Goal: Book appointment/travel/reservation

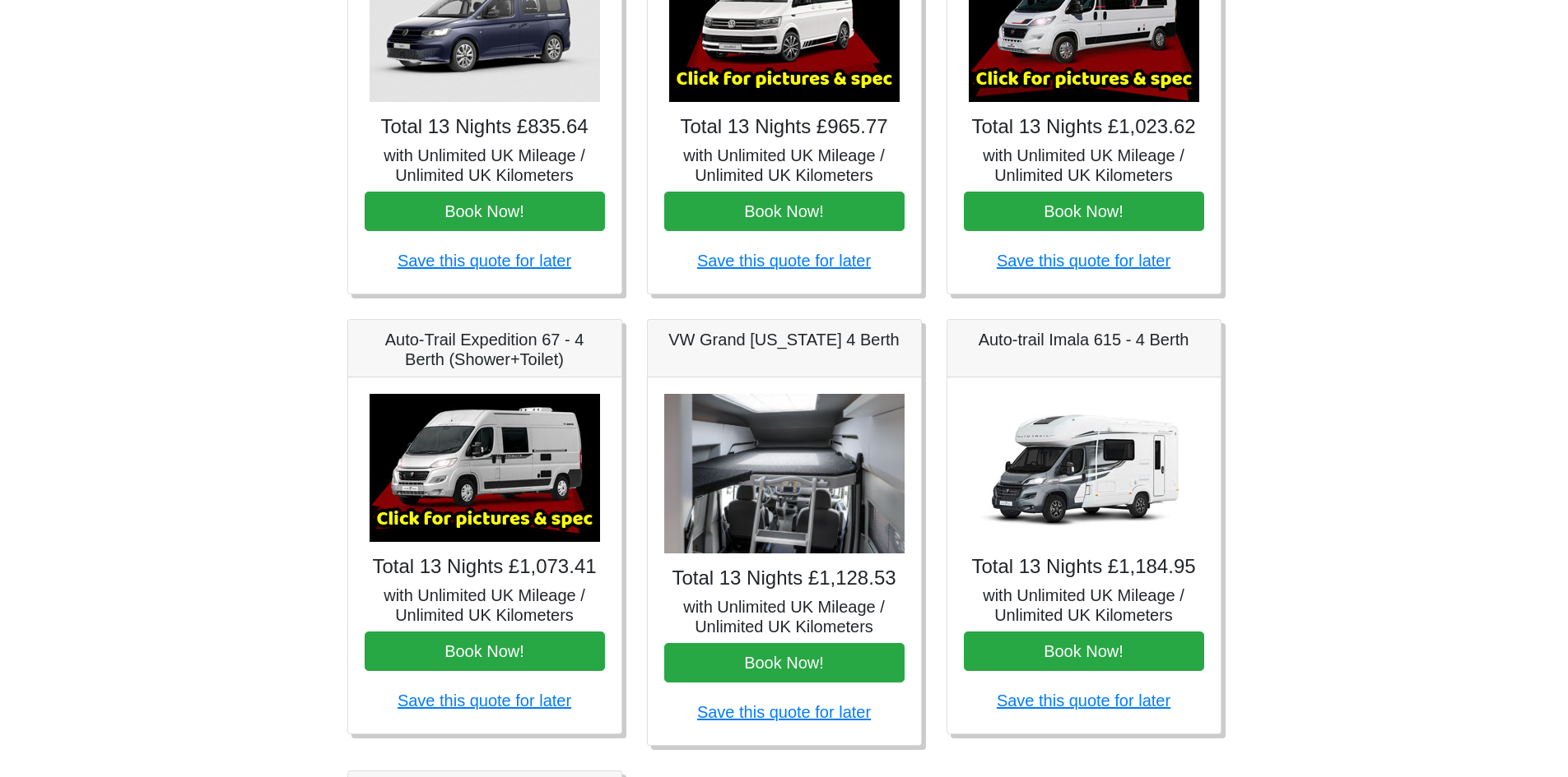
scroll to position [329, 0]
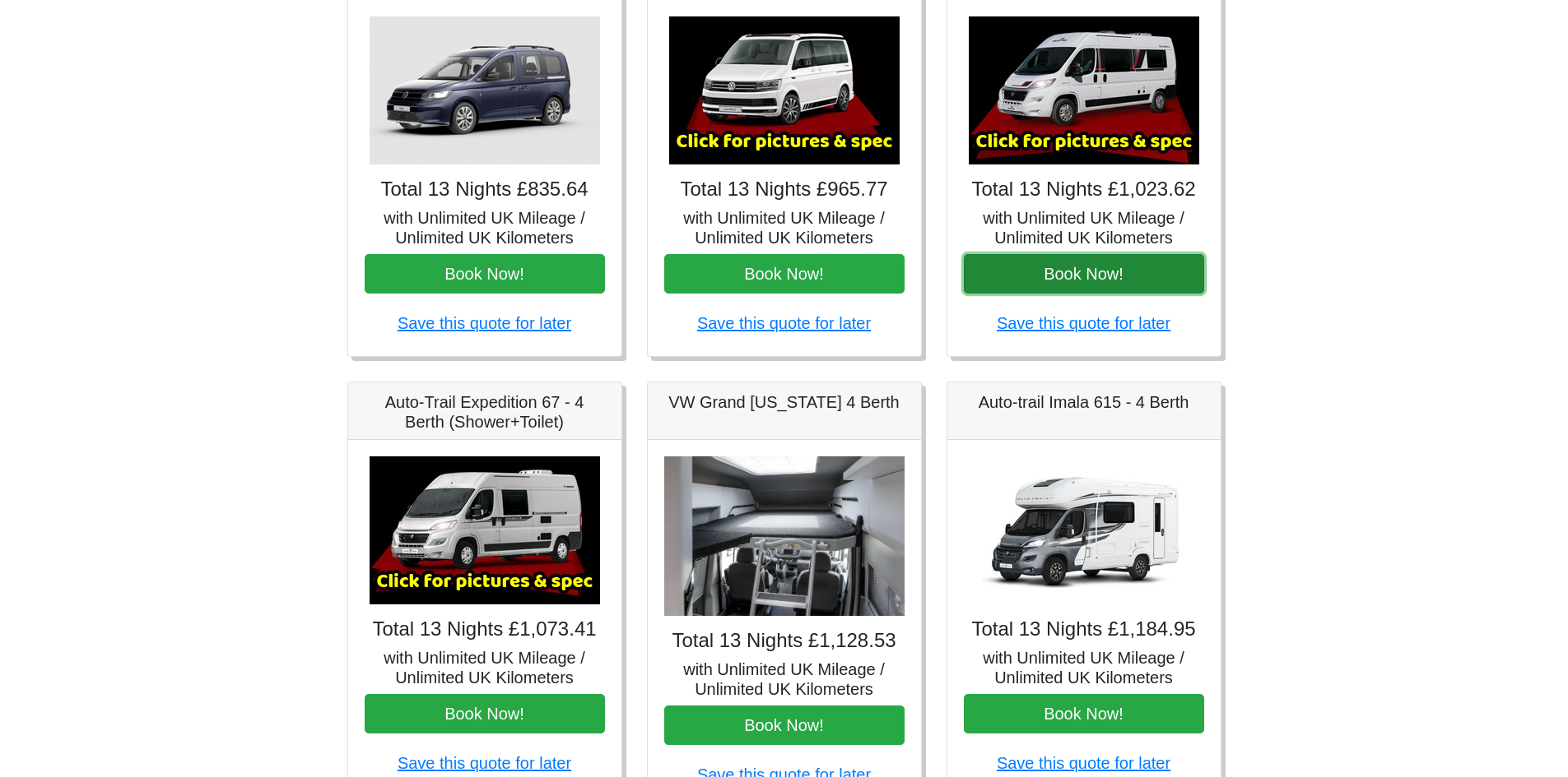
click at [1133, 283] on button "Book Now!" at bounding box center [1085, 274] width 241 height 39
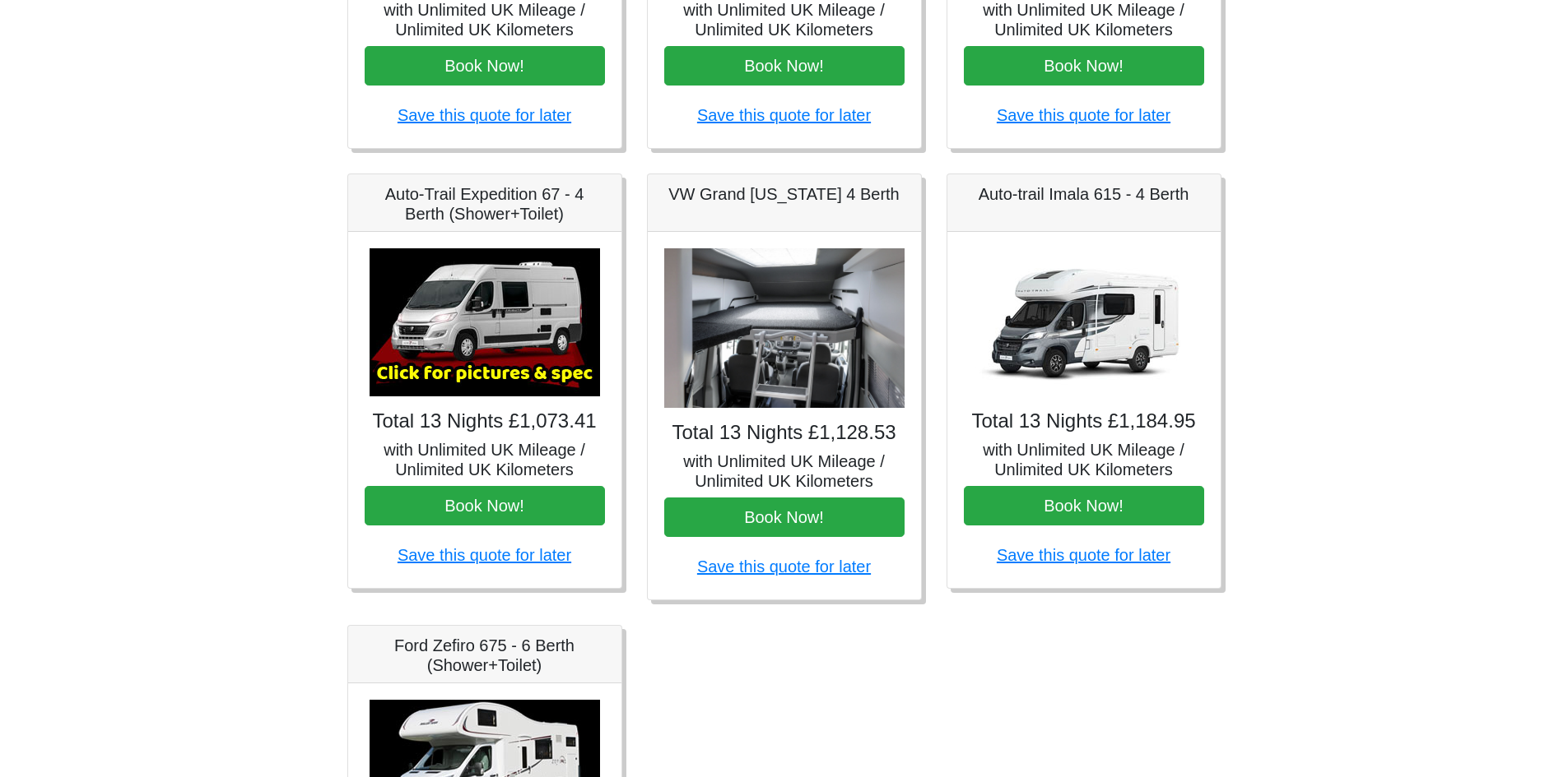
scroll to position [535, 0]
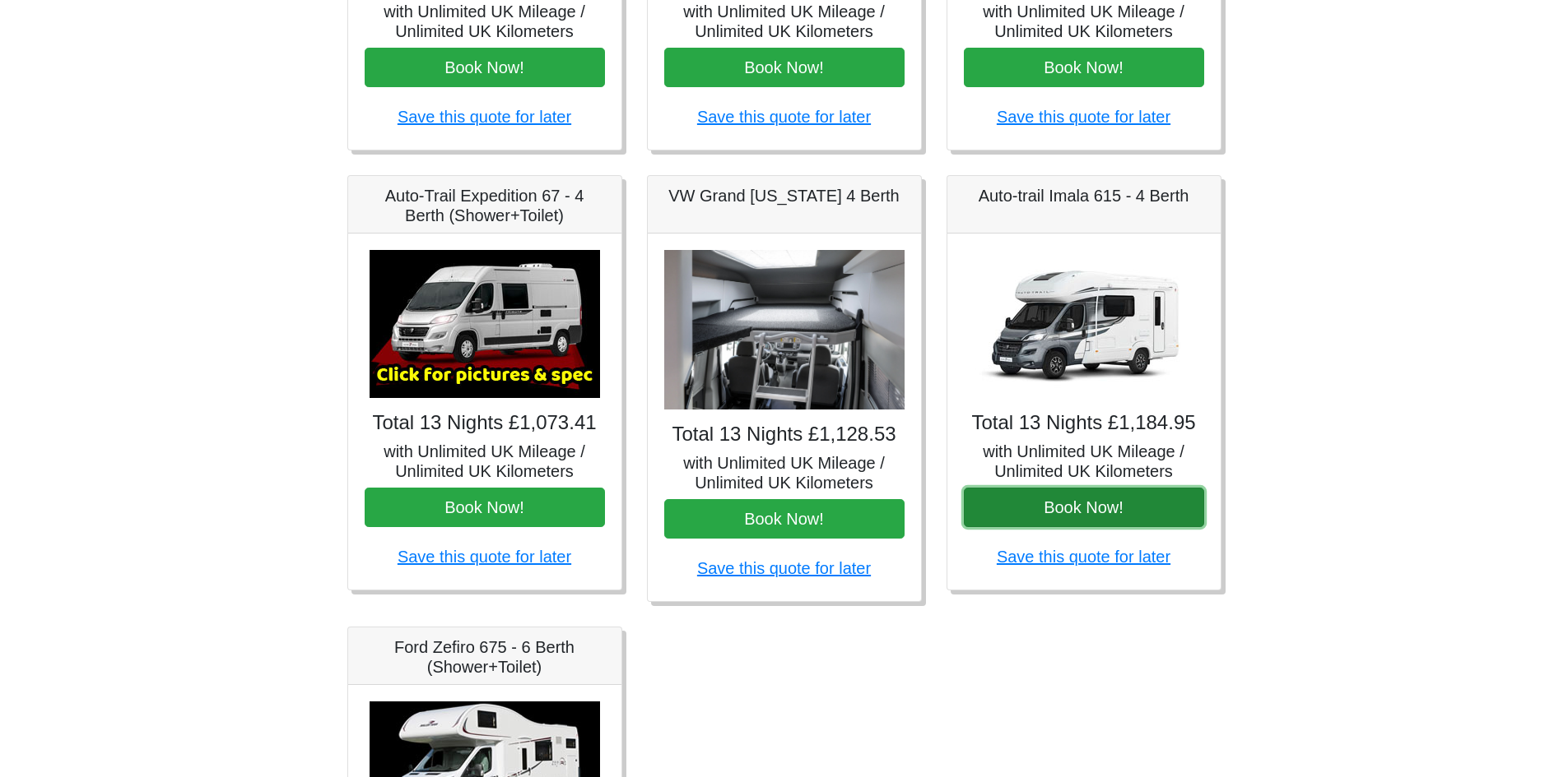
click at [1090, 512] on button "Book Now!" at bounding box center [1085, 507] width 241 height 39
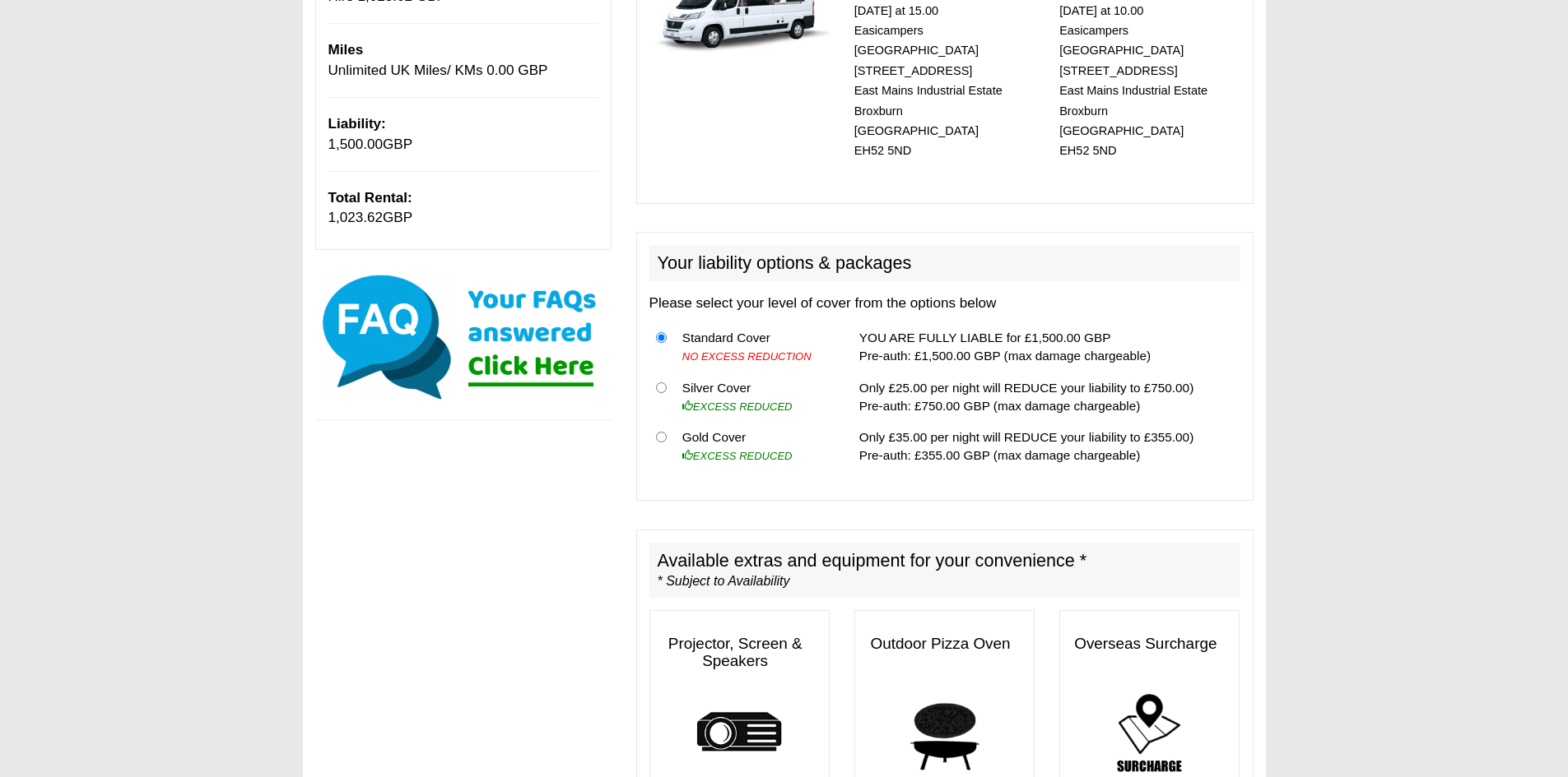
scroll to position [329, 0]
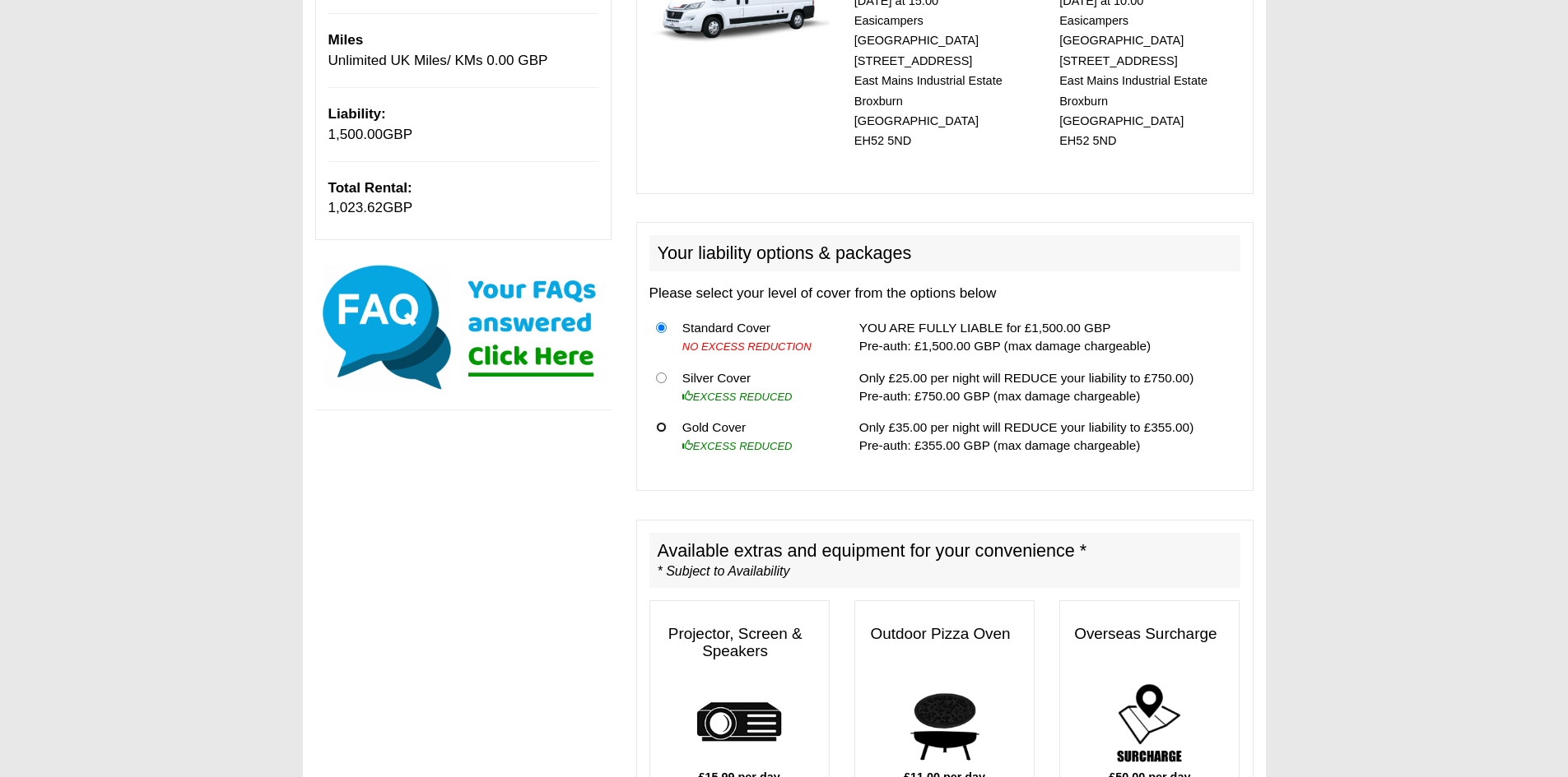
click at [661, 422] on input "radio" at bounding box center [661, 426] width 10 height 10
radio input "true"
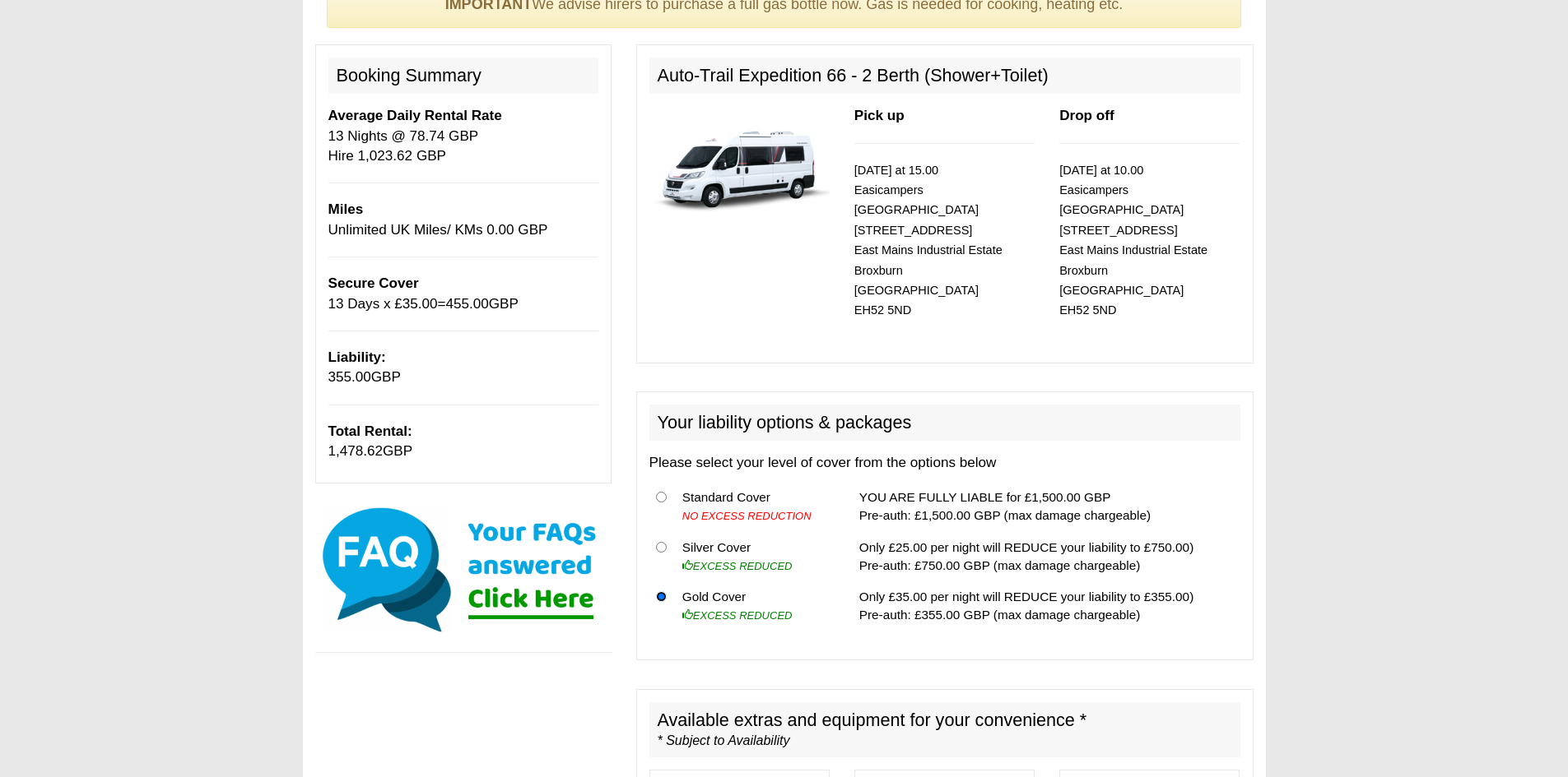
scroll to position [0, 0]
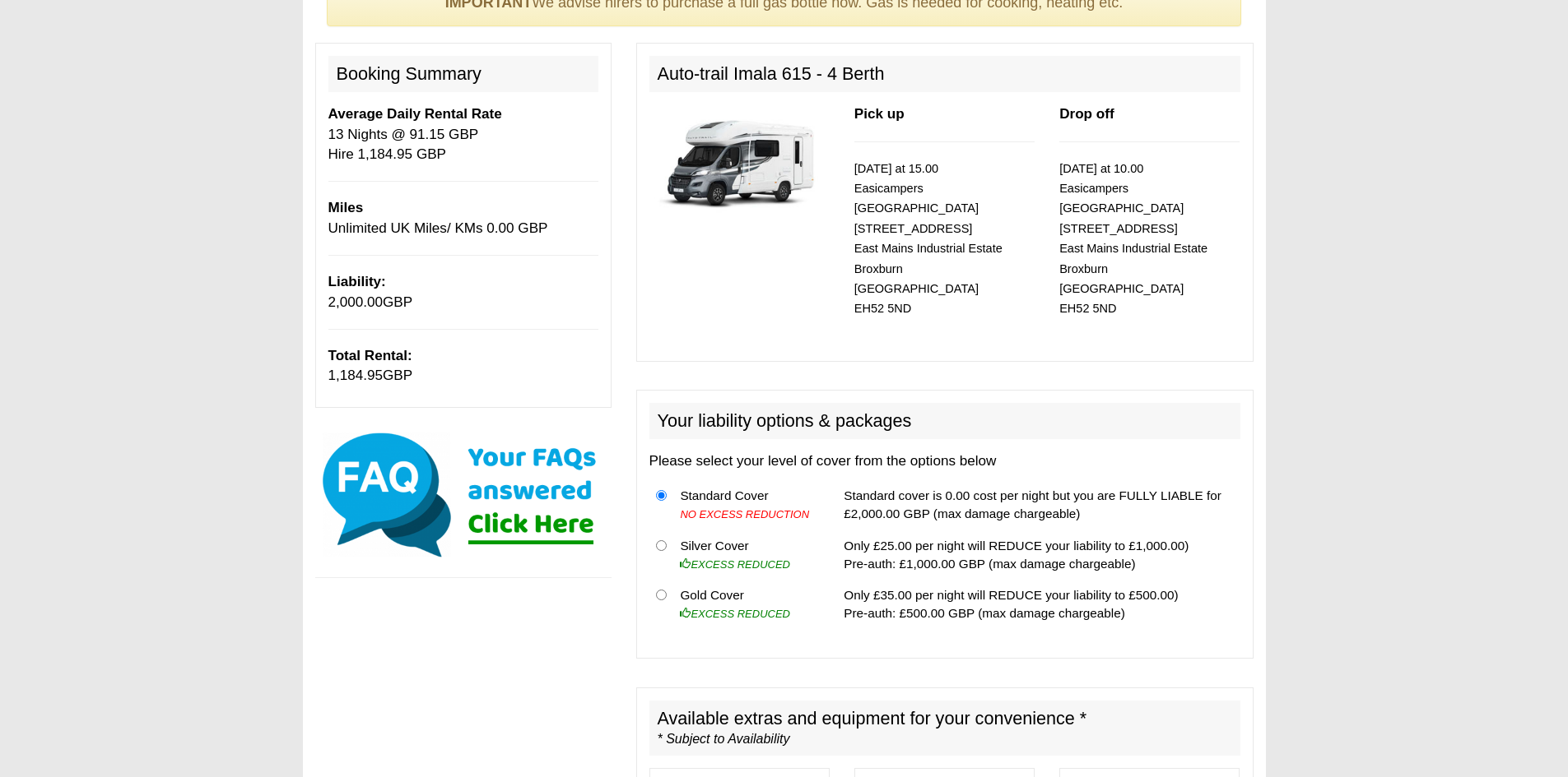
scroll to position [164, 0]
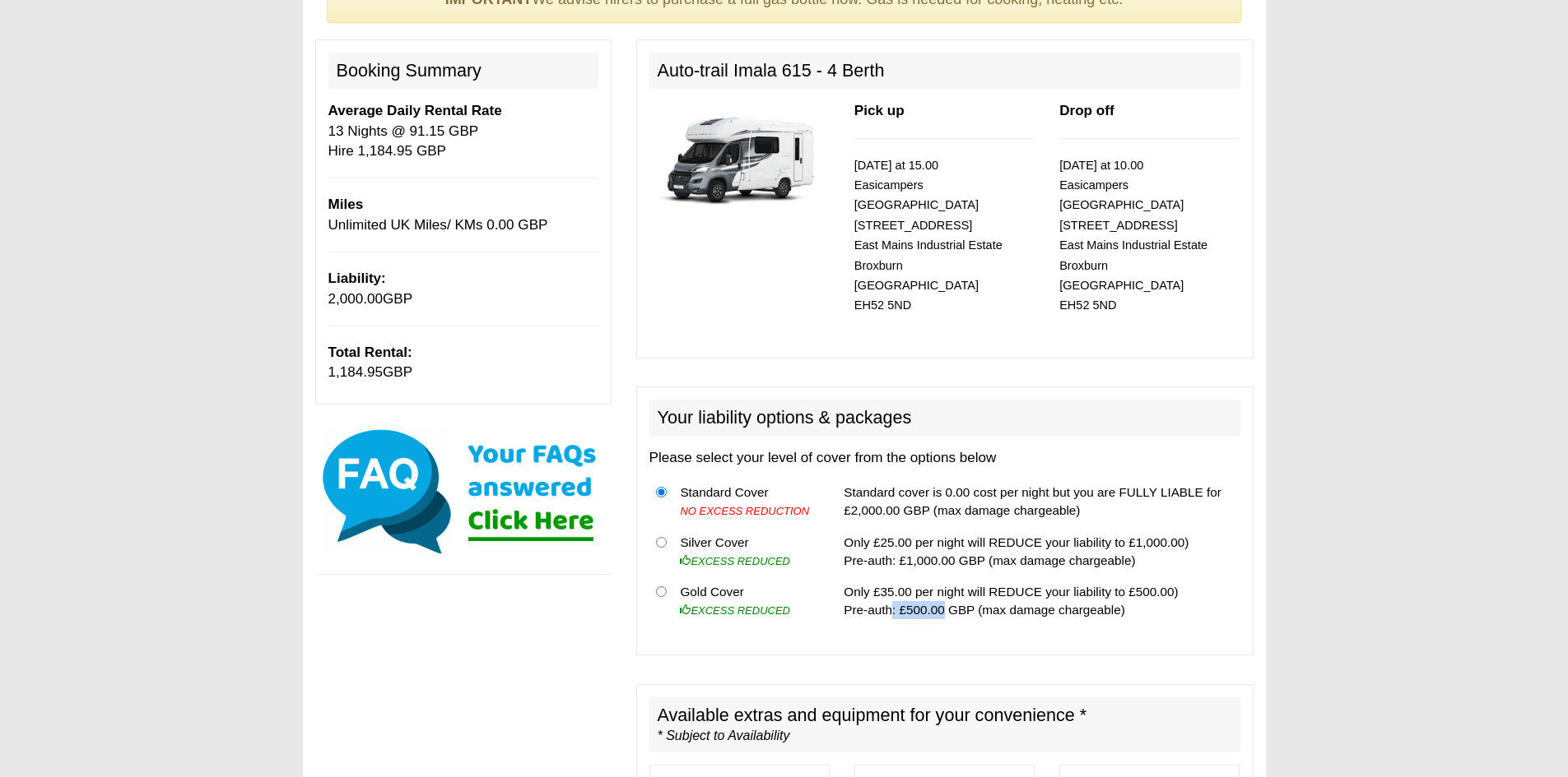
drag, startPoint x: 935, startPoint y: 590, endPoint x: 886, endPoint y: 590, distance: 49.0
click at [886, 590] on td "Only £35.00 per night will REDUCE your liability to £500.00) Pre-auth: £500.00 …" at bounding box center [1038, 601] width 402 height 49
click at [666, 576] on th at bounding box center [662, 601] width 24 height 49
click at [662, 587] on input "radio" at bounding box center [661, 591] width 10 height 10
radio input "true"
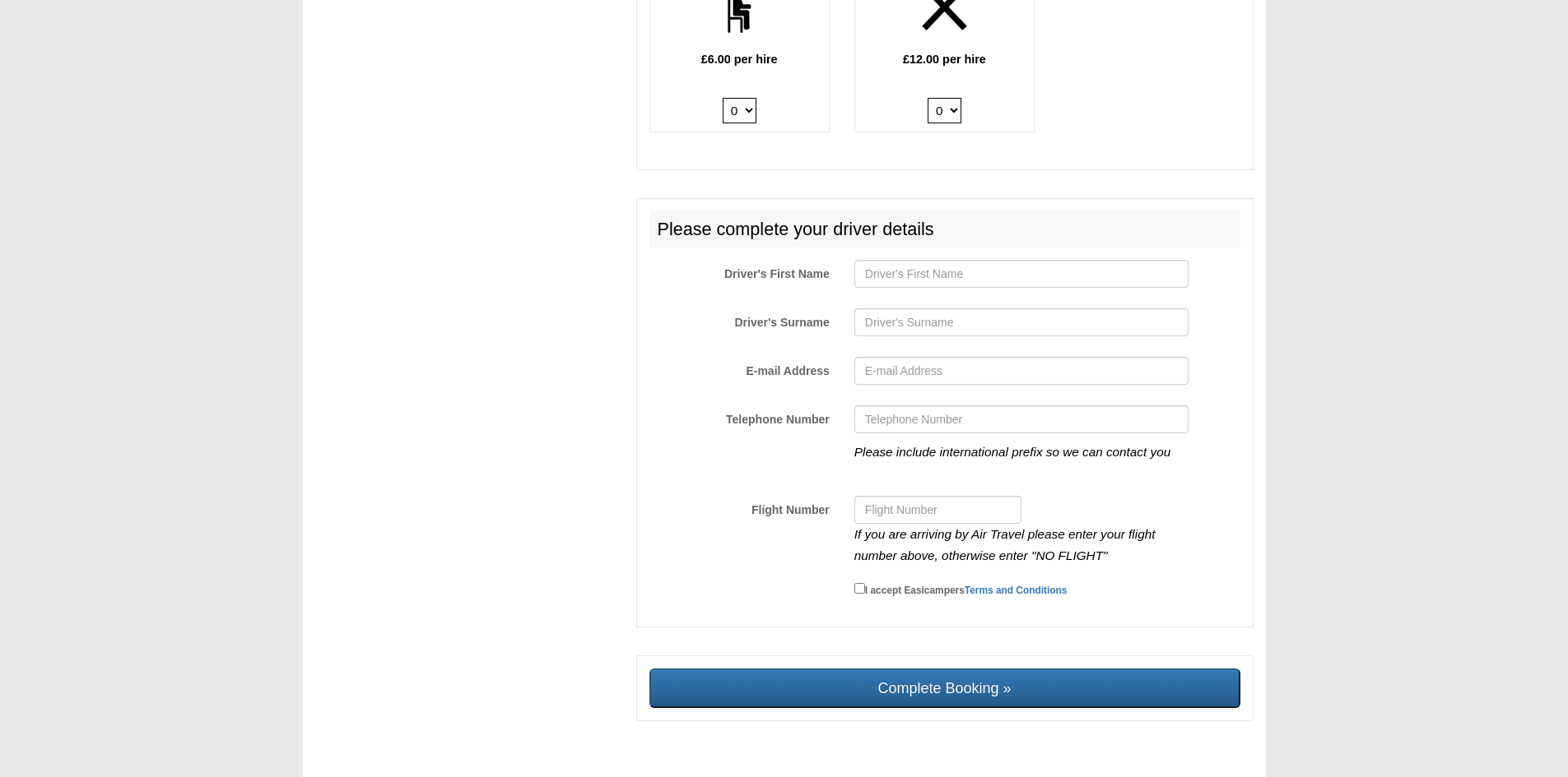
scroll to position [2713, 0]
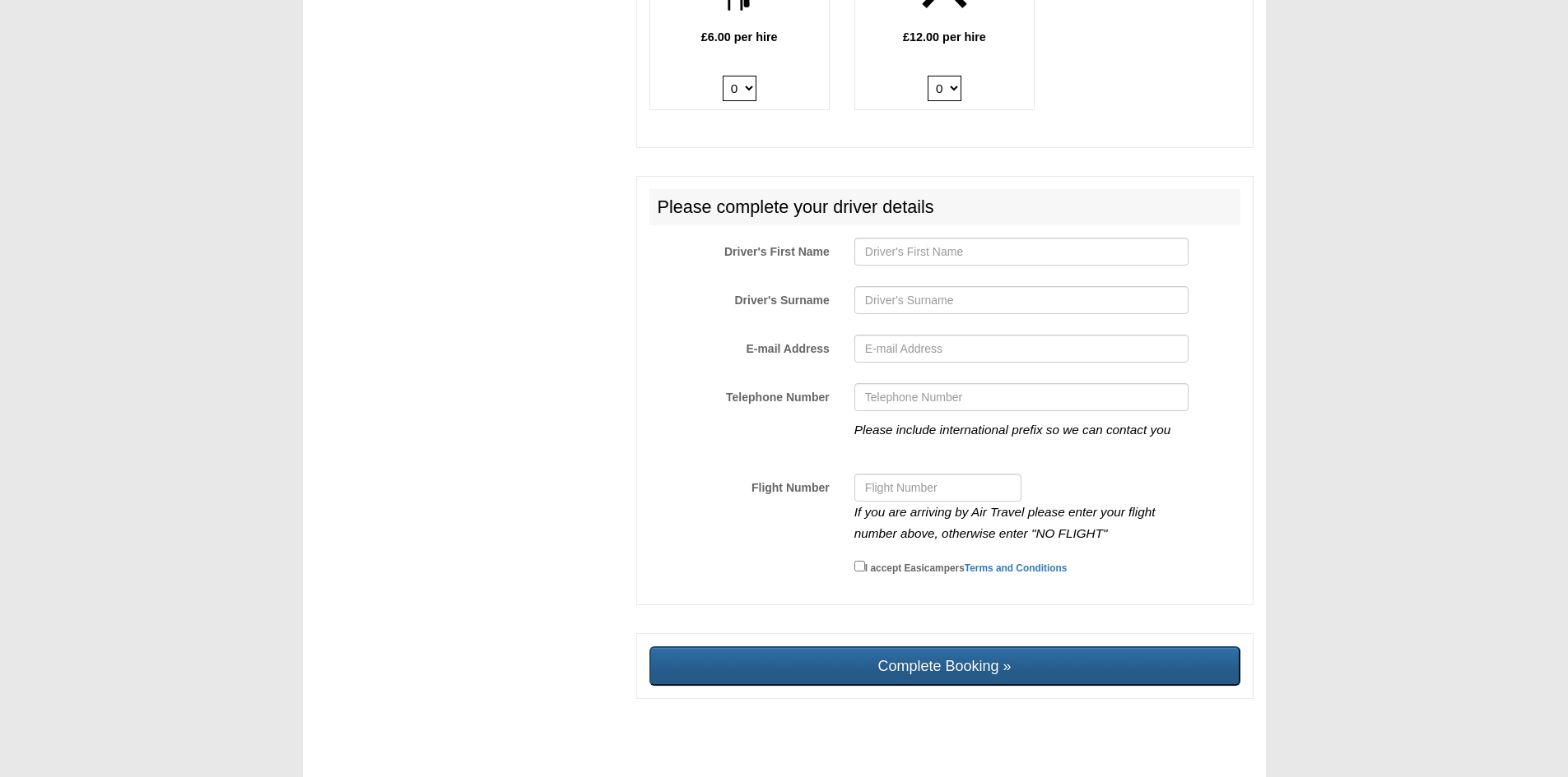
click at [1015, 650] on input "Complete Booking »" at bounding box center [945, 666] width 591 height 39
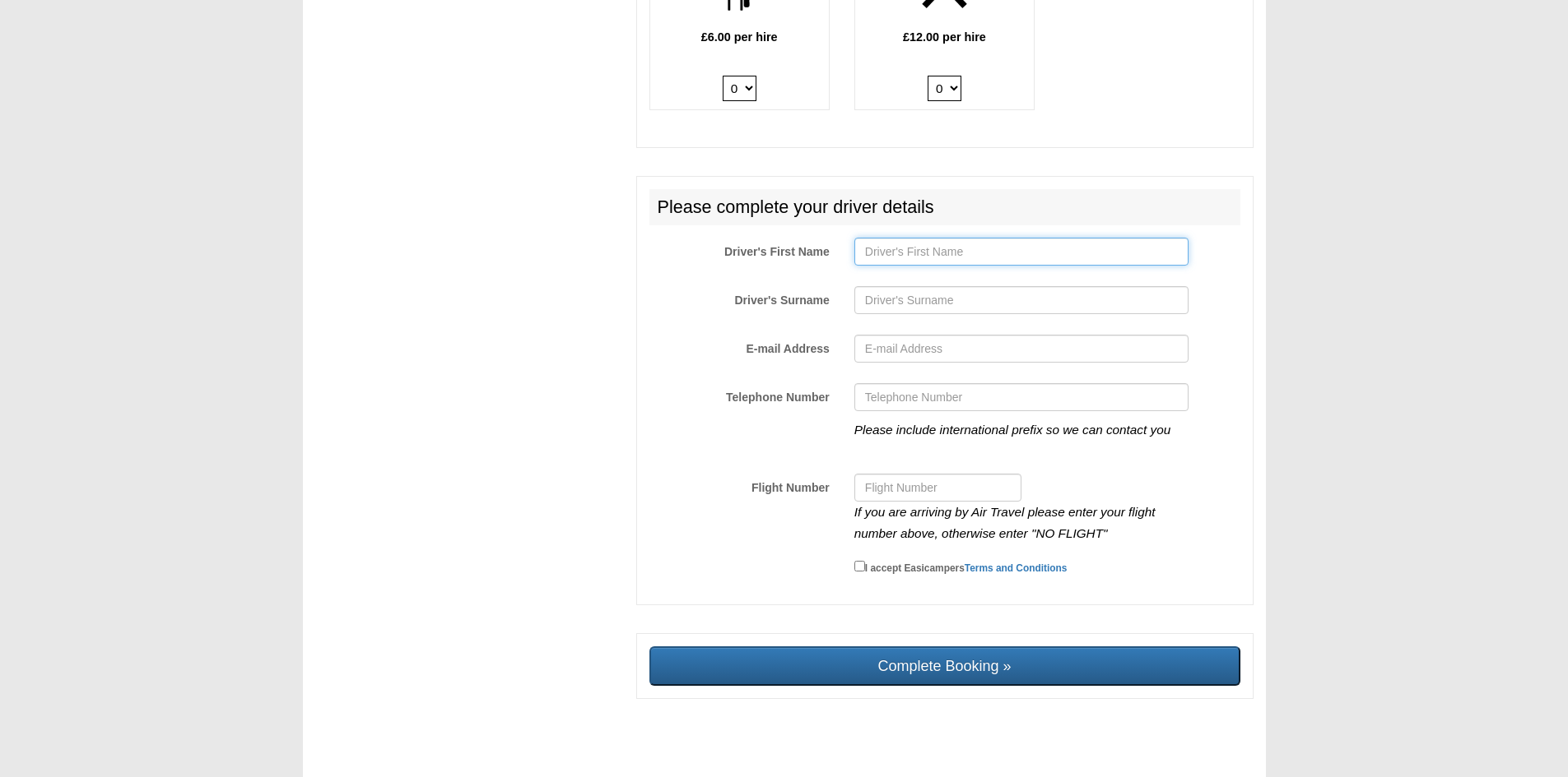
click at [903, 241] on input "Driver's First Name" at bounding box center [1021, 252] width 334 height 28
type input "Jim"
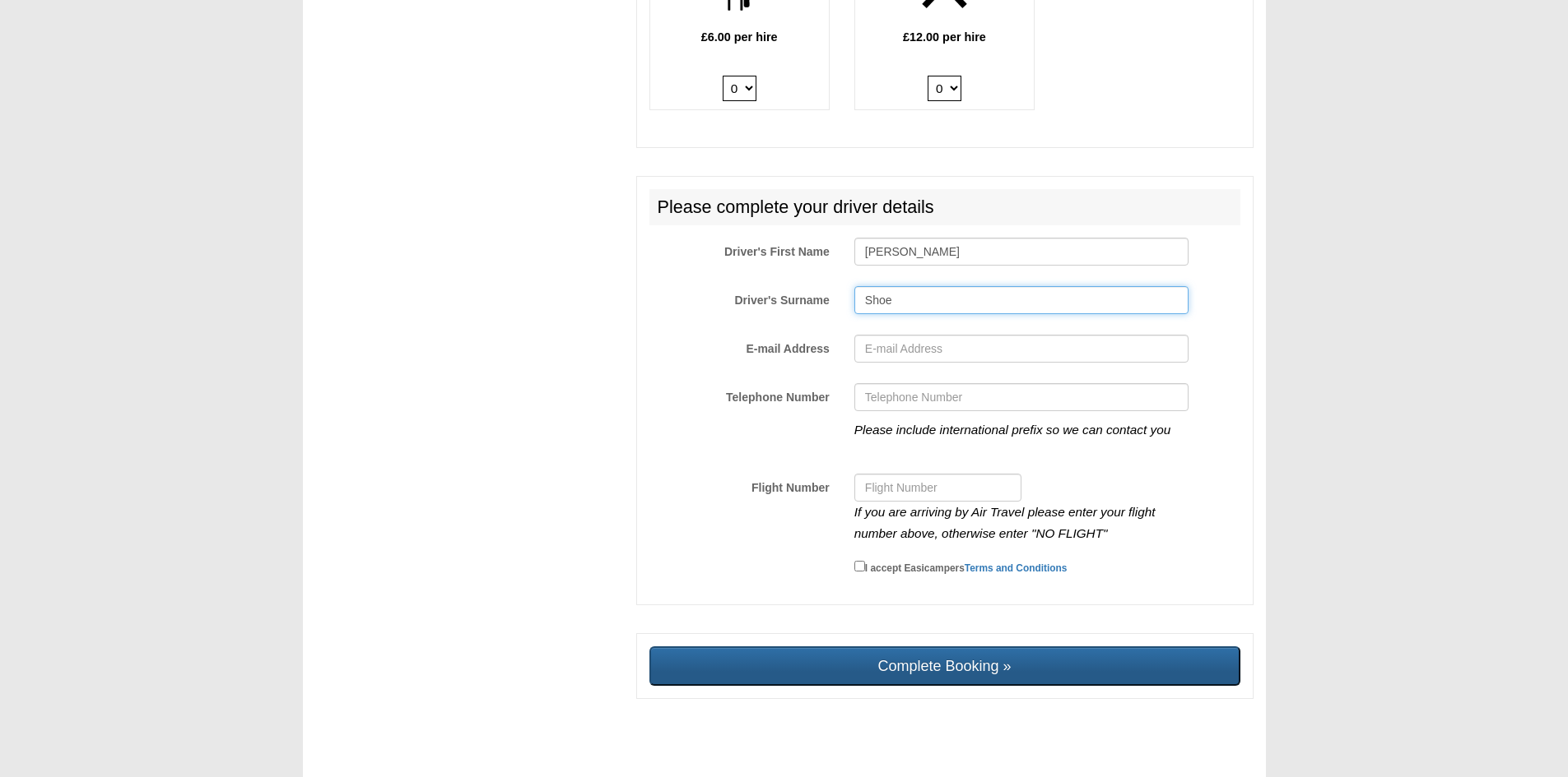
type input "Shoe"
click at [994, 646] on input "Complete Booking »" at bounding box center [945, 666] width 591 height 39
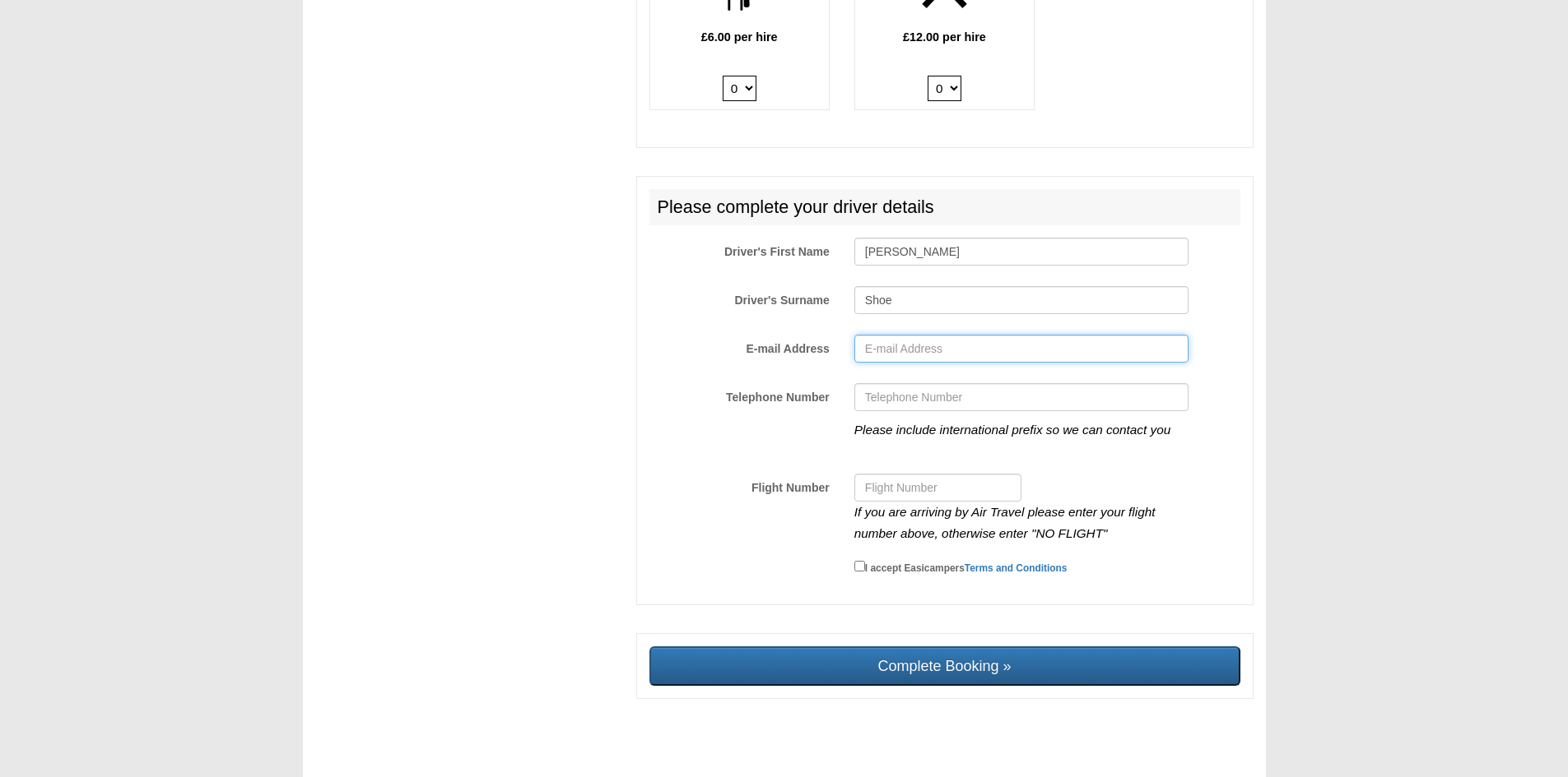
click at [909, 335] on input "E-mail Address" at bounding box center [1021, 349] width 334 height 28
type input "Happycamper2024@hotmail.com"
click at [1154, 443] on div "Please include international prefix so we can contact you" at bounding box center [1021, 423] width 359 height 78
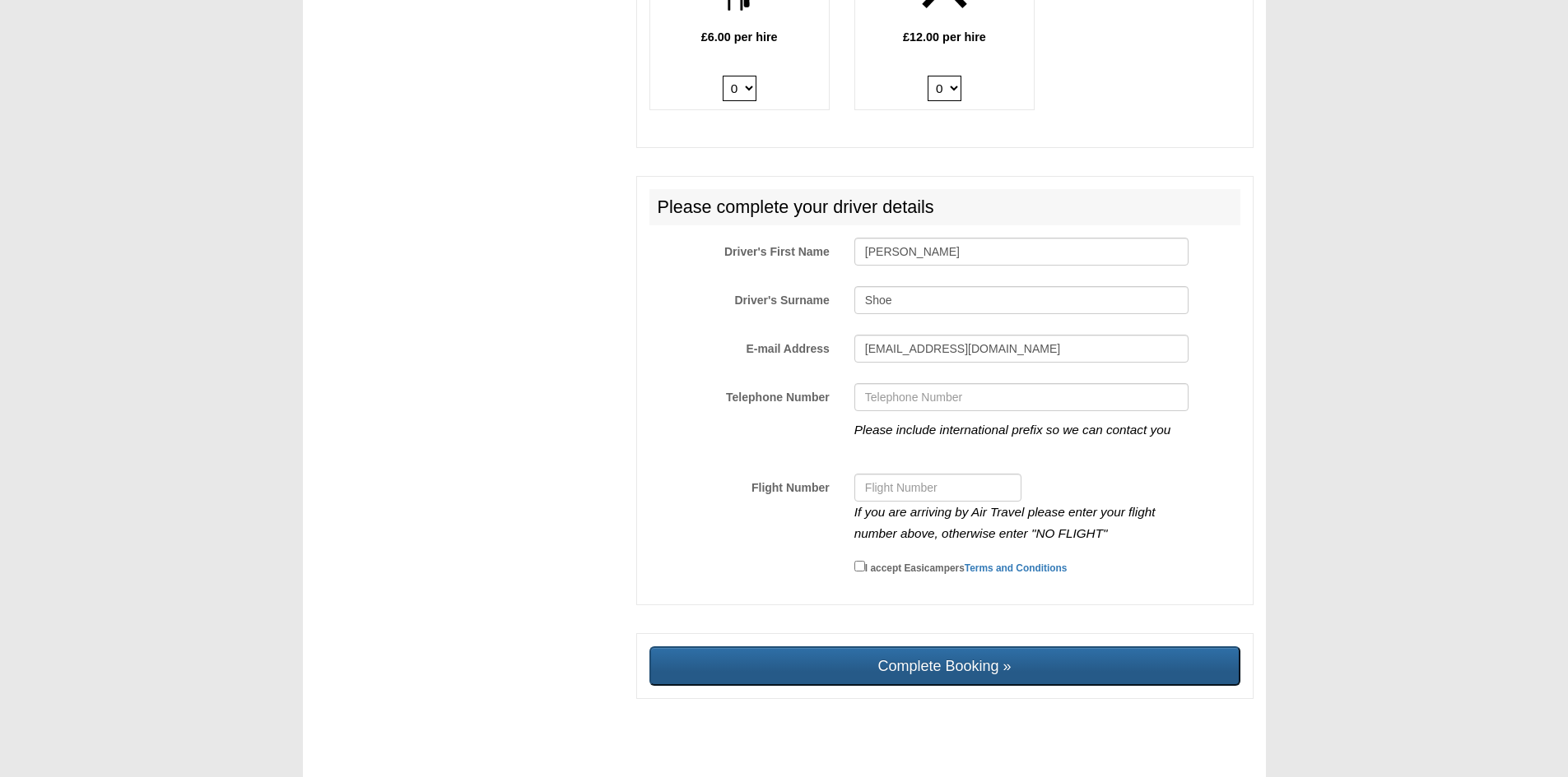
click at [982, 658] on input "Complete Booking »" at bounding box center [945, 666] width 591 height 39
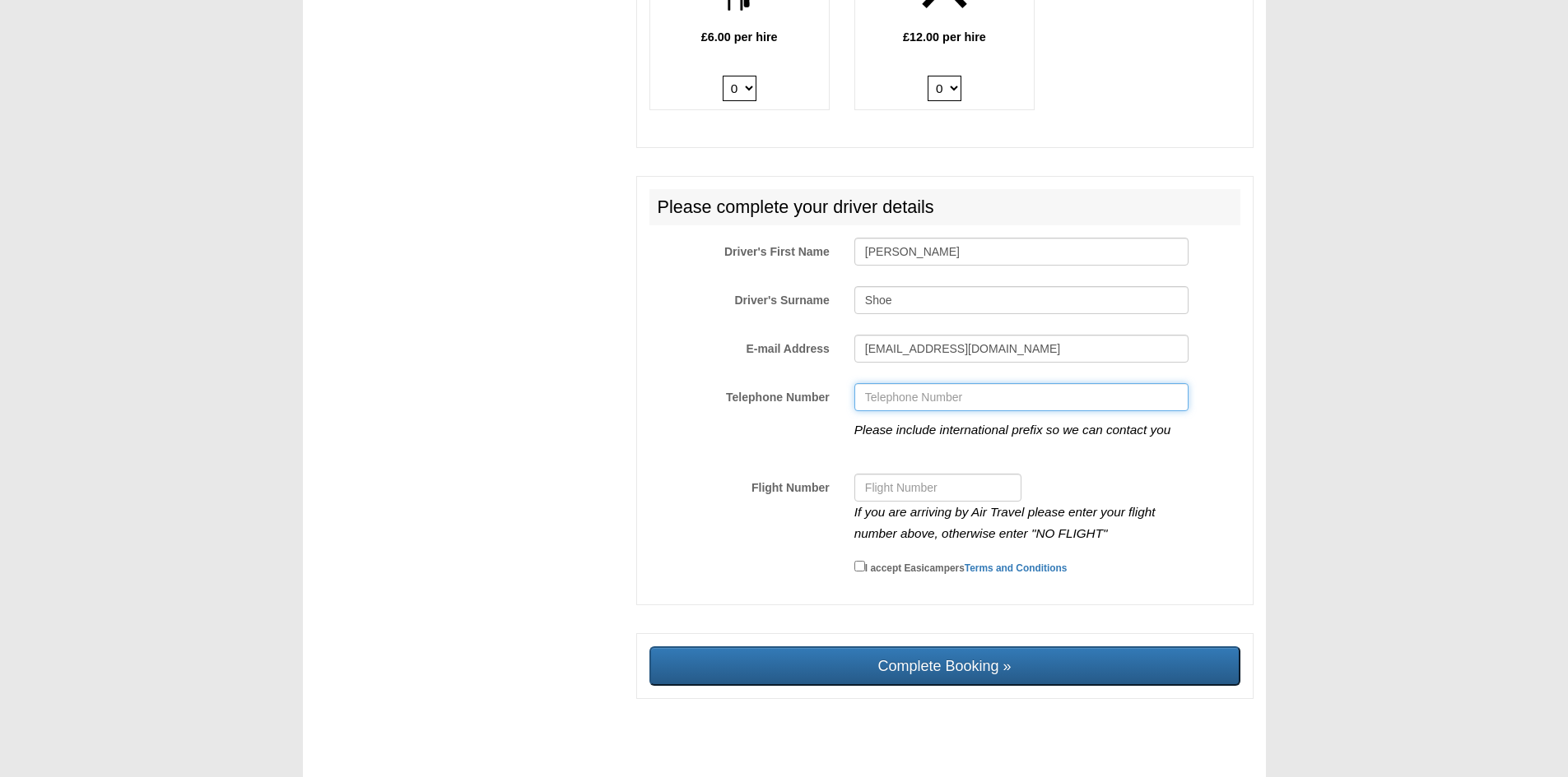
click at [896, 383] on input "Telephone Number" at bounding box center [1021, 397] width 334 height 28
type input "07541659789"
click at [861, 561] on input "I accept Easicampers Terms and Conditions" at bounding box center [859, 565] width 10 height 10
checkbox input "true"
click at [901, 474] on input "Flight Number" at bounding box center [937, 488] width 167 height 28
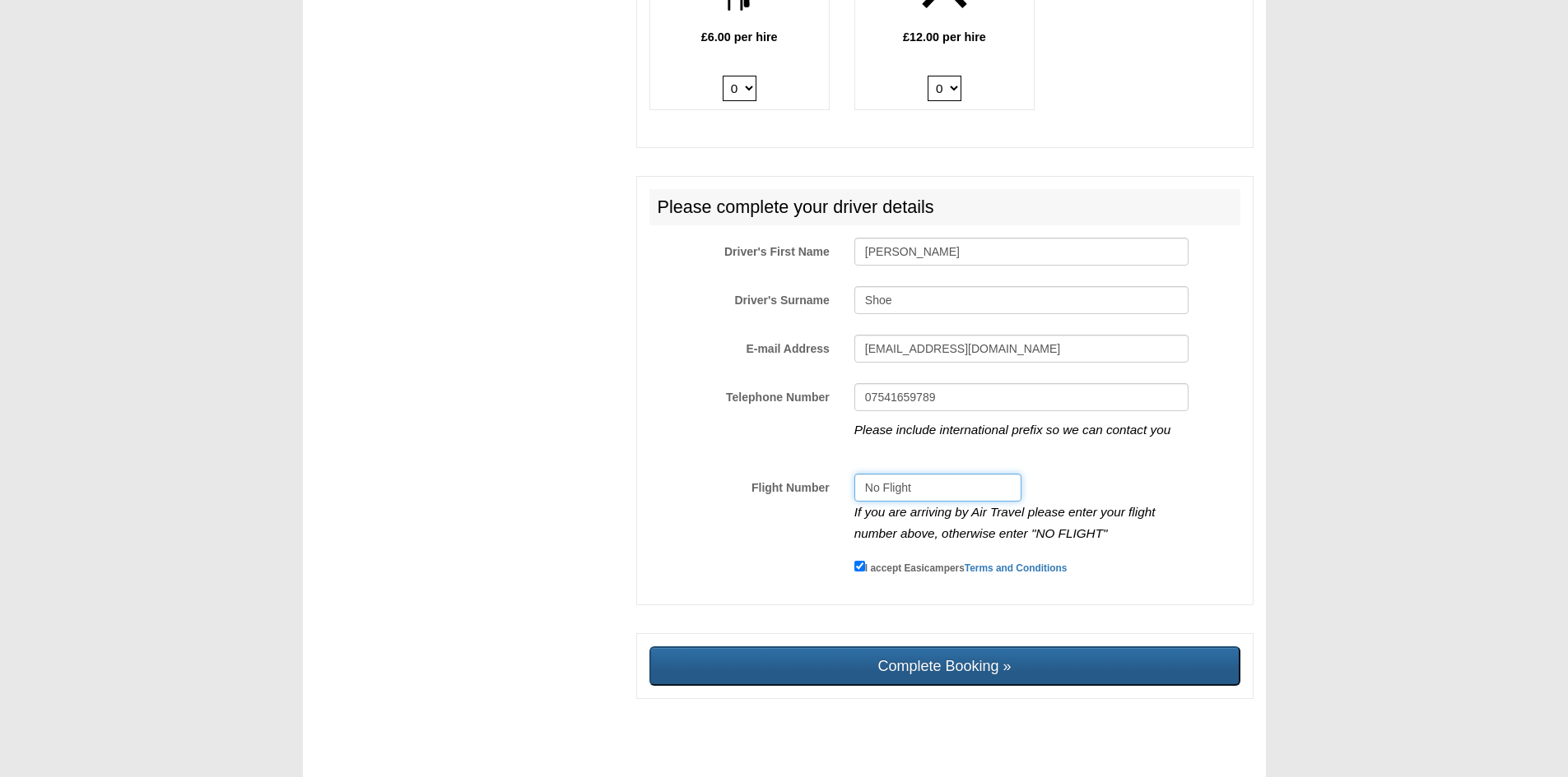
type input "No Flight"
click at [1018, 651] on input "Complete Booking »" at bounding box center [945, 666] width 591 height 39
type input "Sending, please wait..."
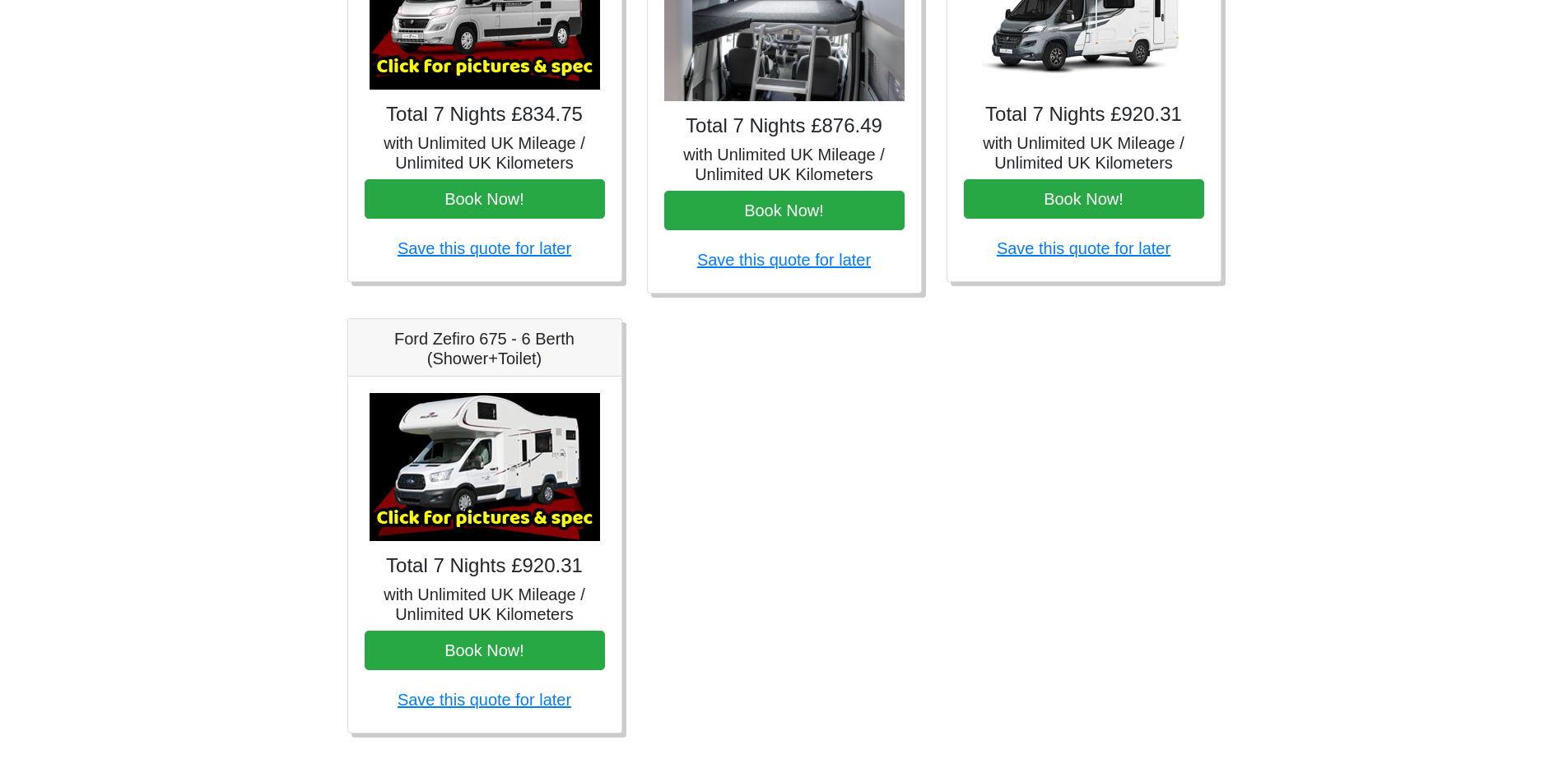
scroll to position [865, 0]
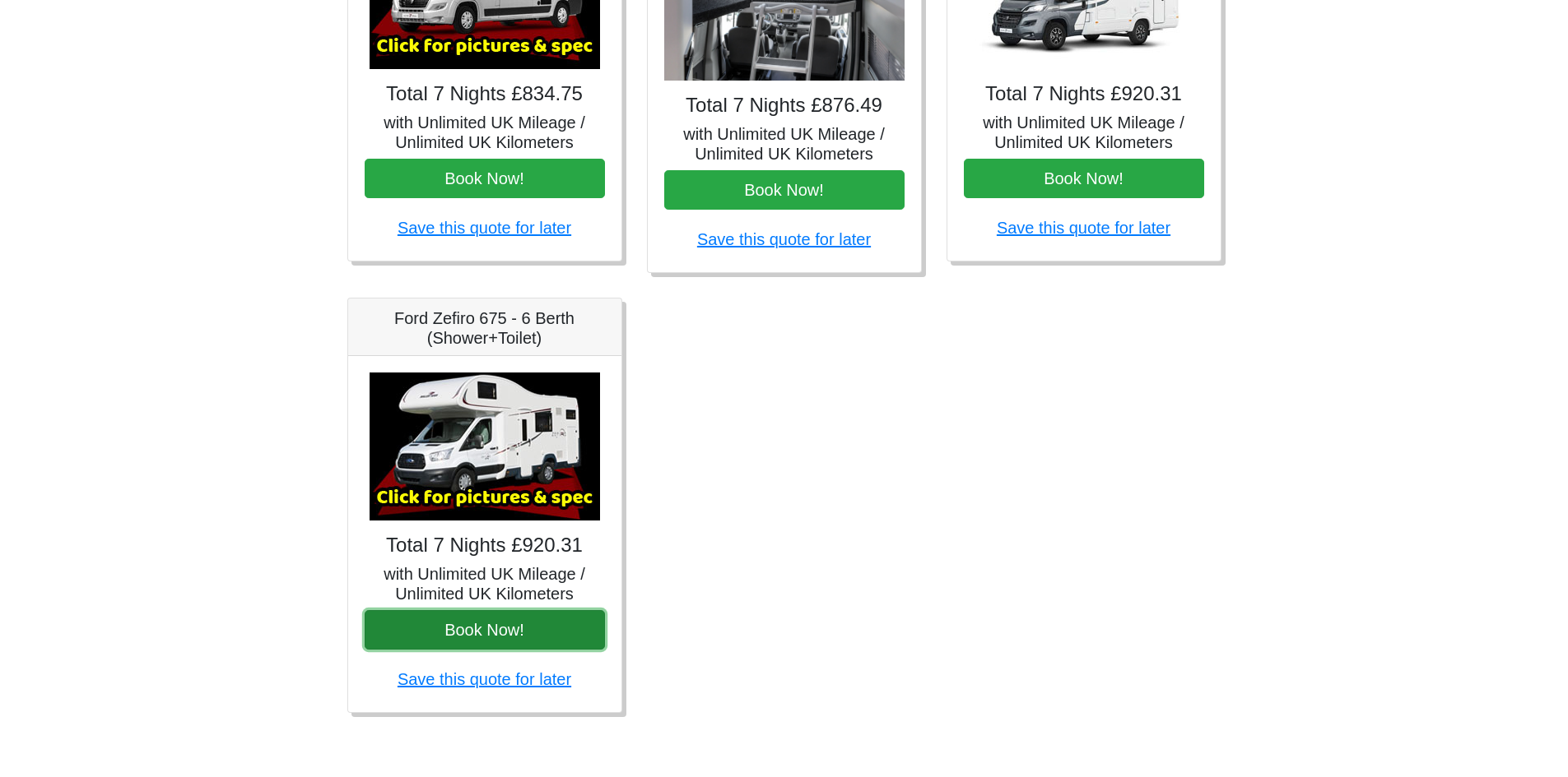
click at [553, 620] on button "Book Now!" at bounding box center [485, 630] width 241 height 39
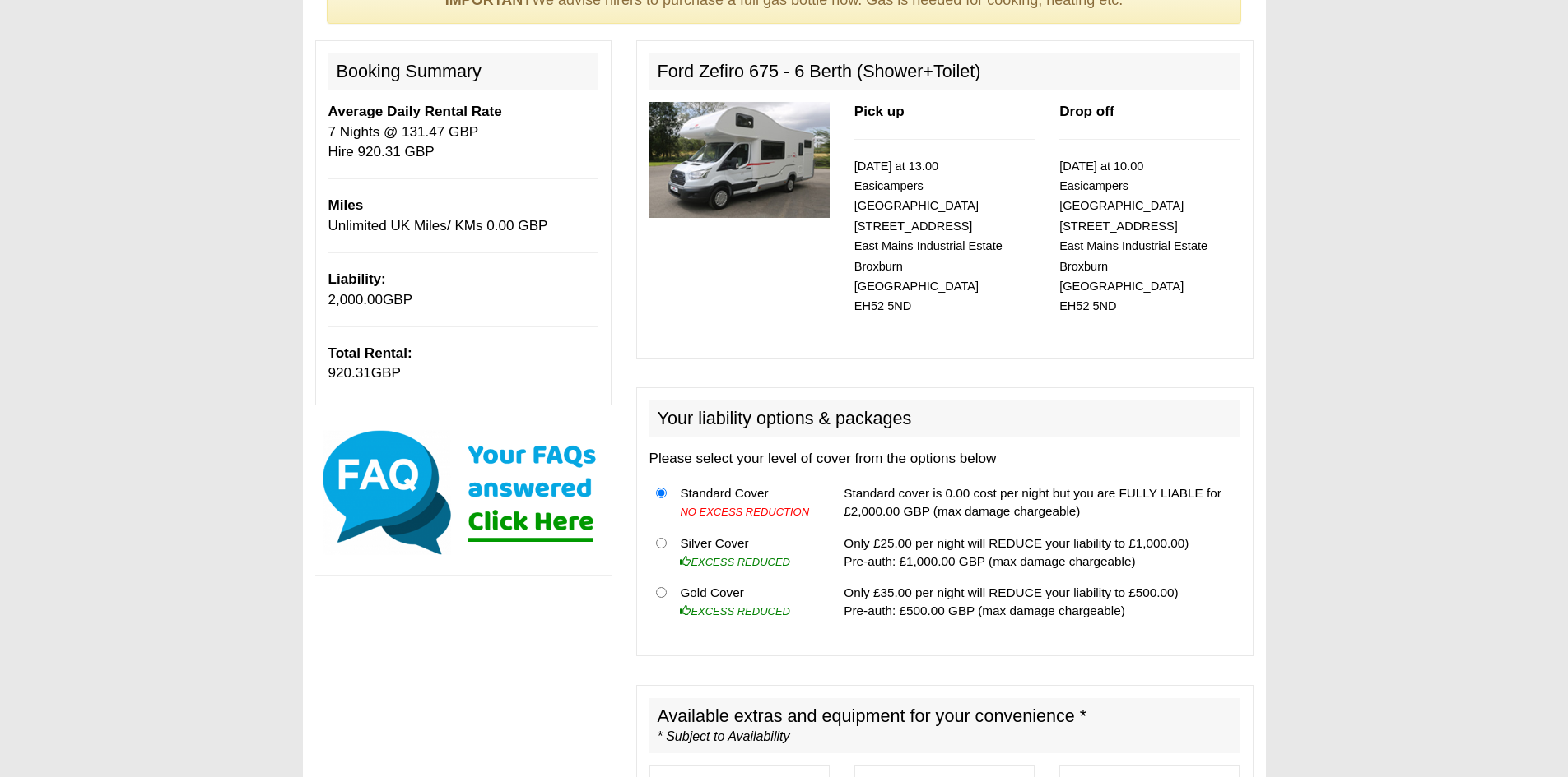
scroll to position [164, 0]
click at [659, 587] on input "radio" at bounding box center [661, 591] width 10 height 10
radio input "true"
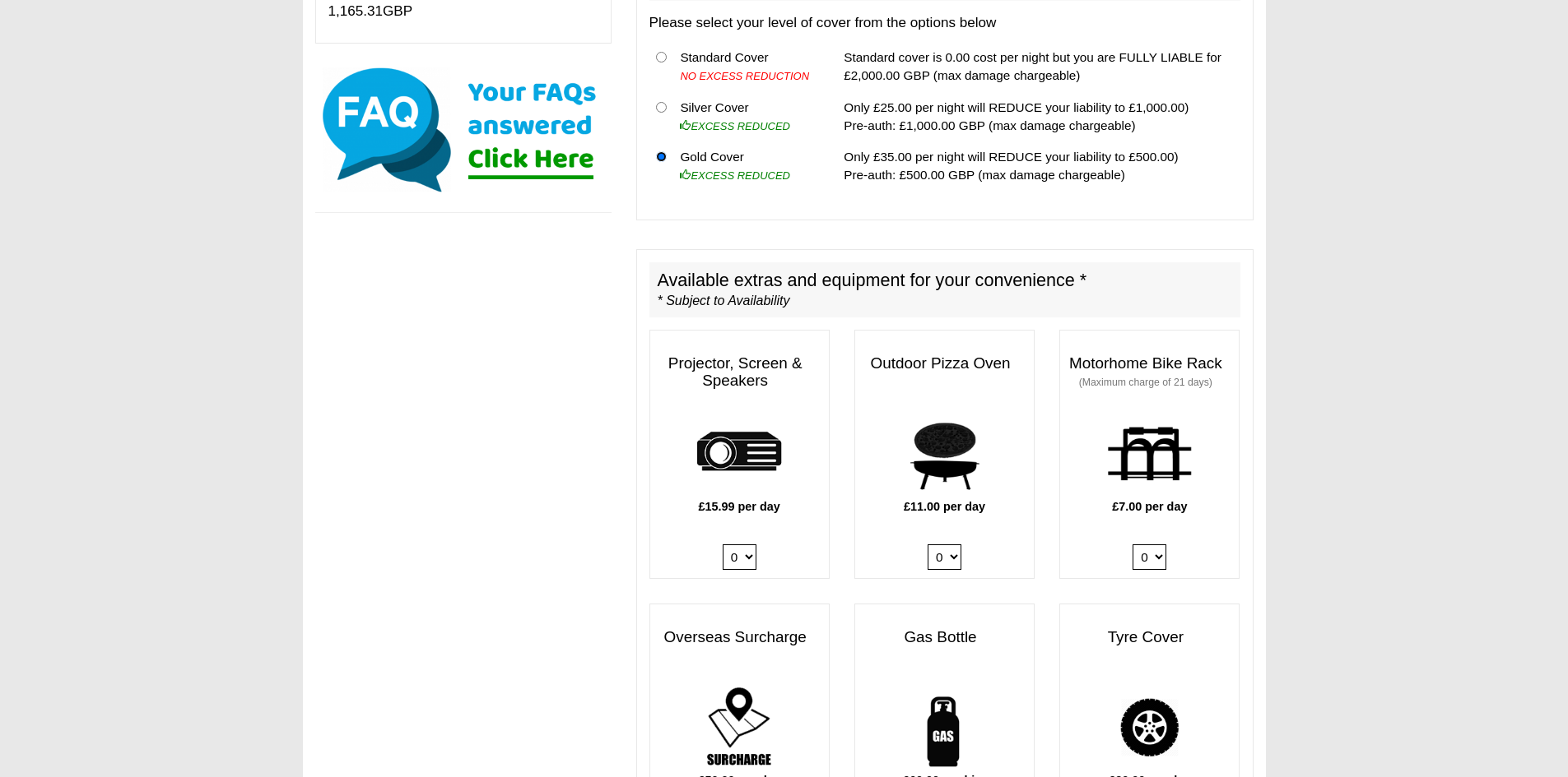
scroll to position [659, 0]
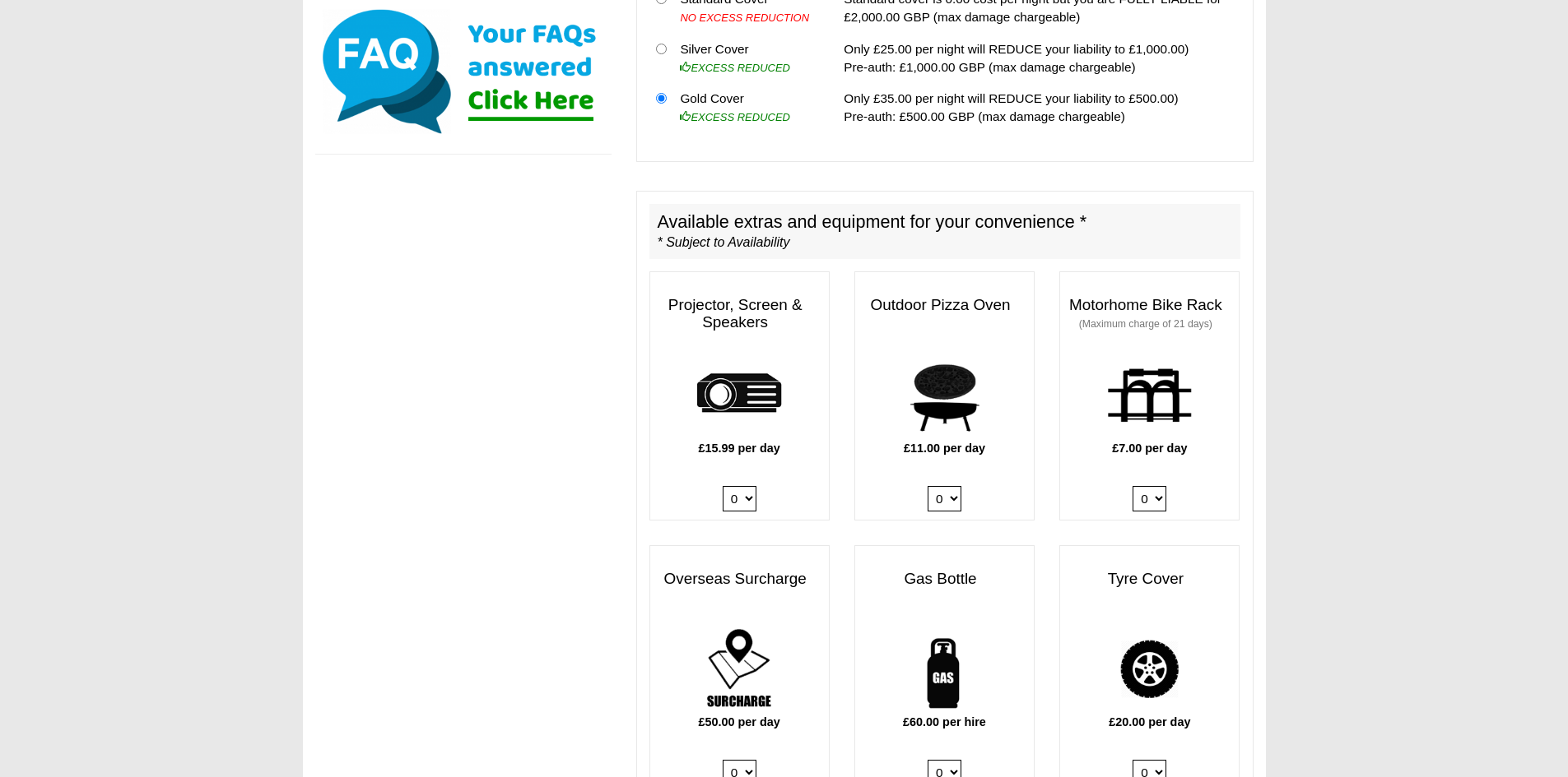
click at [748, 486] on select "0 1" at bounding box center [739, 498] width 34 height 25
select select "Projector x QTY 1 @ 15.99 GBP per day."
click at [722, 486] on select "0 1" at bounding box center [739, 498] width 34 height 25
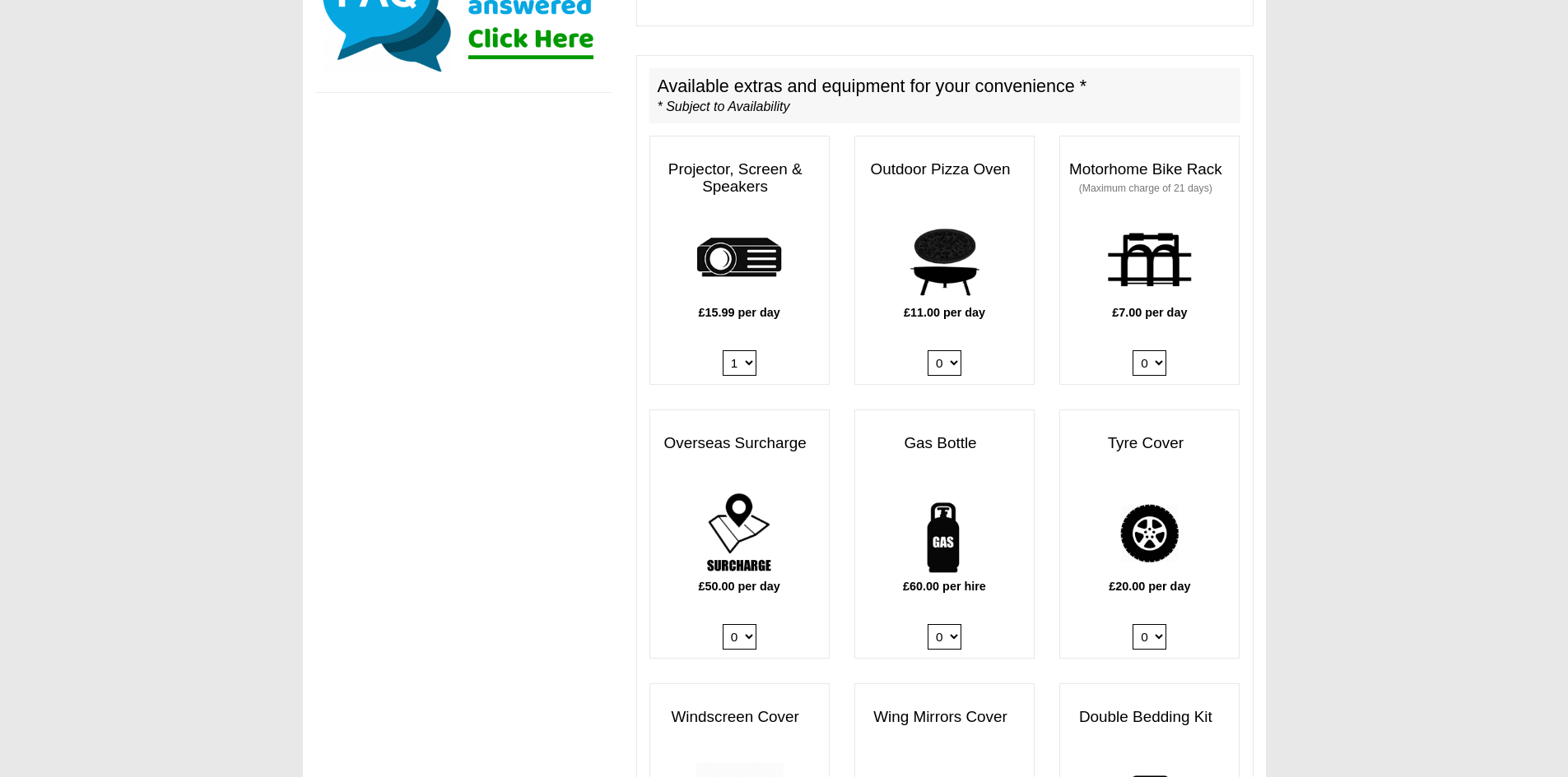
scroll to position [896, 0]
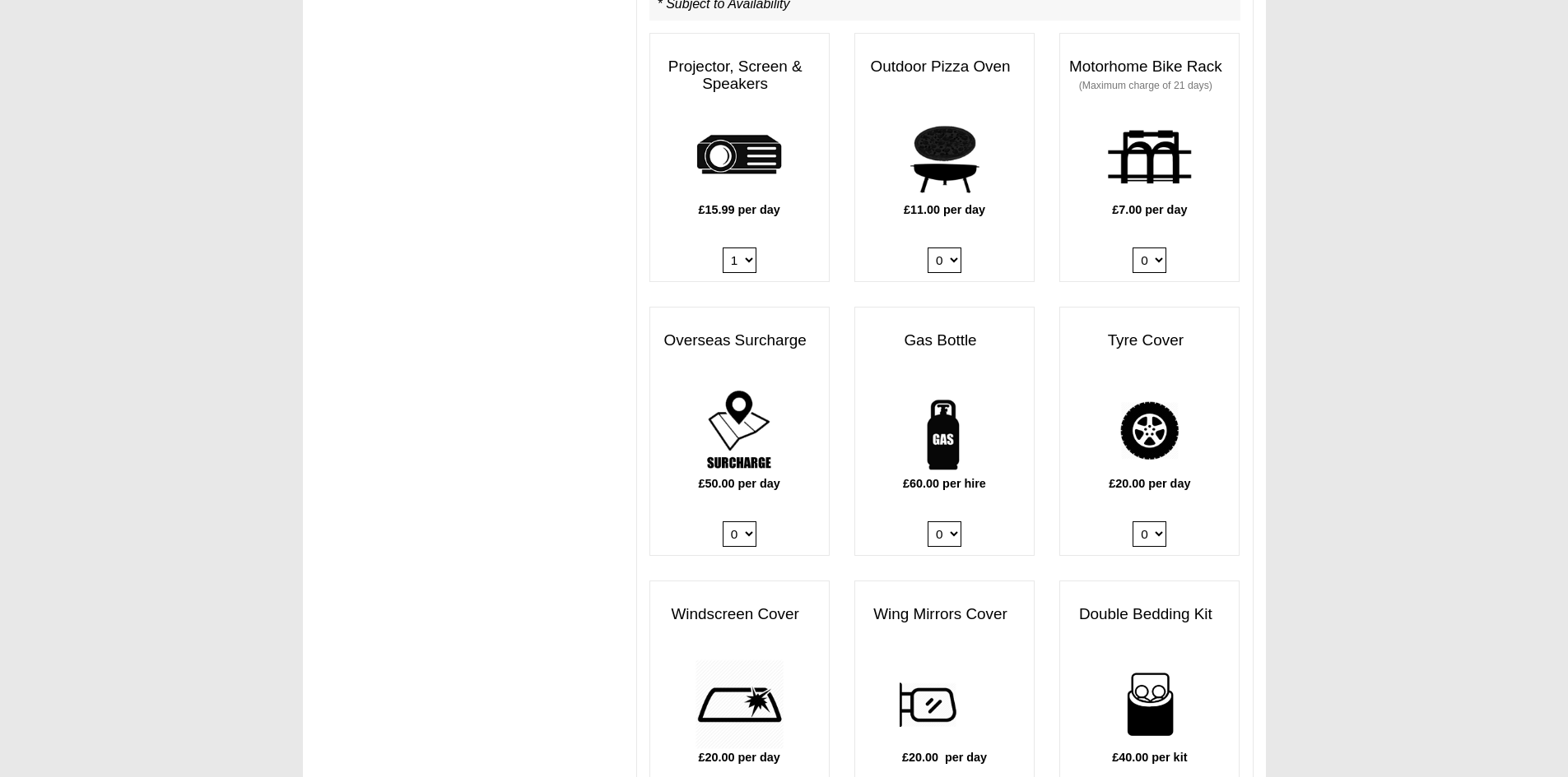
click at [945, 521] on select "0 1" at bounding box center [945, 534] width 34 height 25
select select "Gas Bottle x QTY 1 @ 60.00 GBP per hire."
click at [928, 521] on select "0 1" at bounding box center [945, 534] width 34 height 25
click at [951, 247] on select "0 1" at bounding box center [945, 259] width 34 height 25
select select "Pizza Oven x QTY 1 @ 11.00 GBP per day."
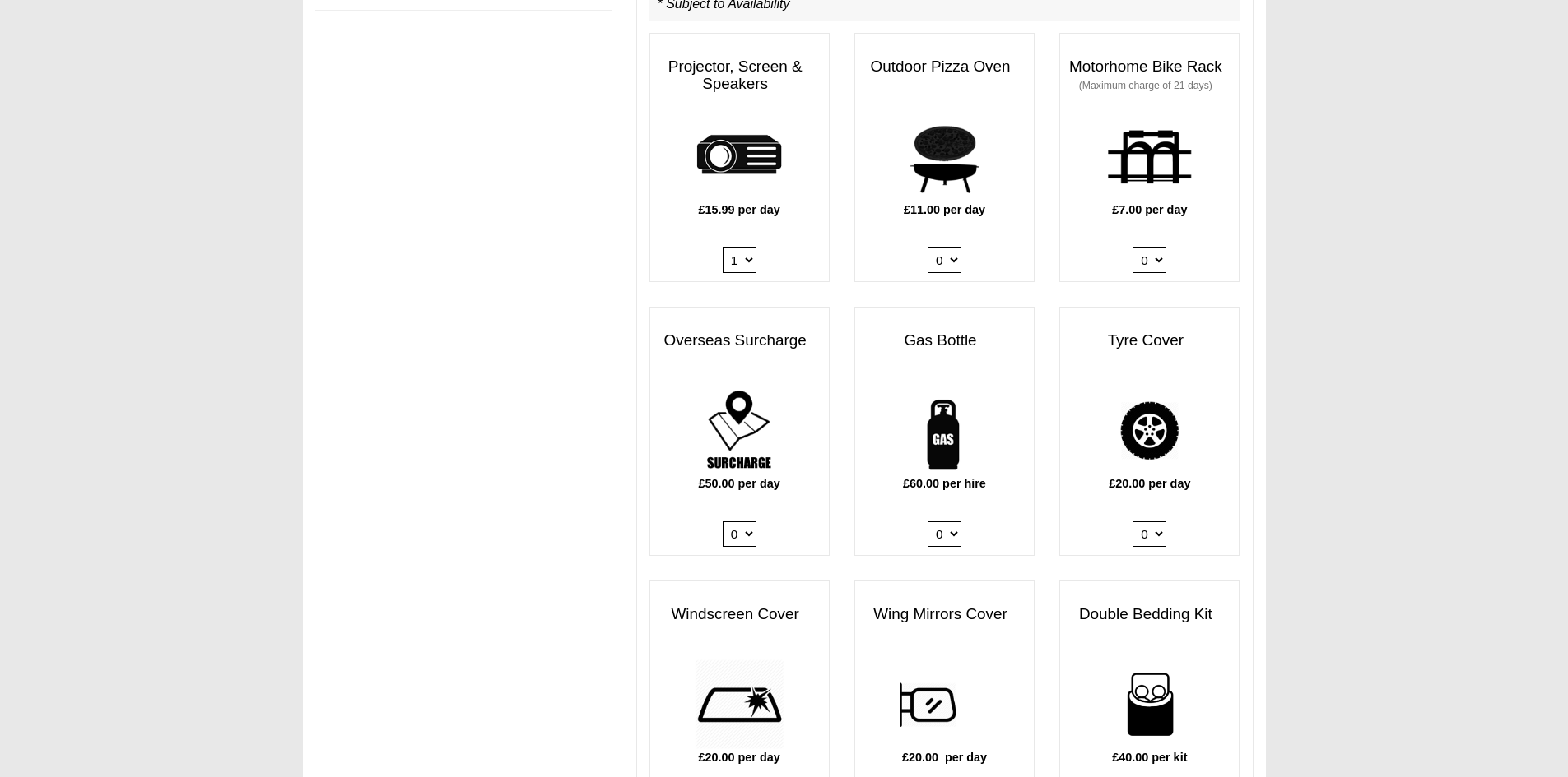
click at [928, 247] on select "0 1" at bounding box center [945, 259] width 34 height 25
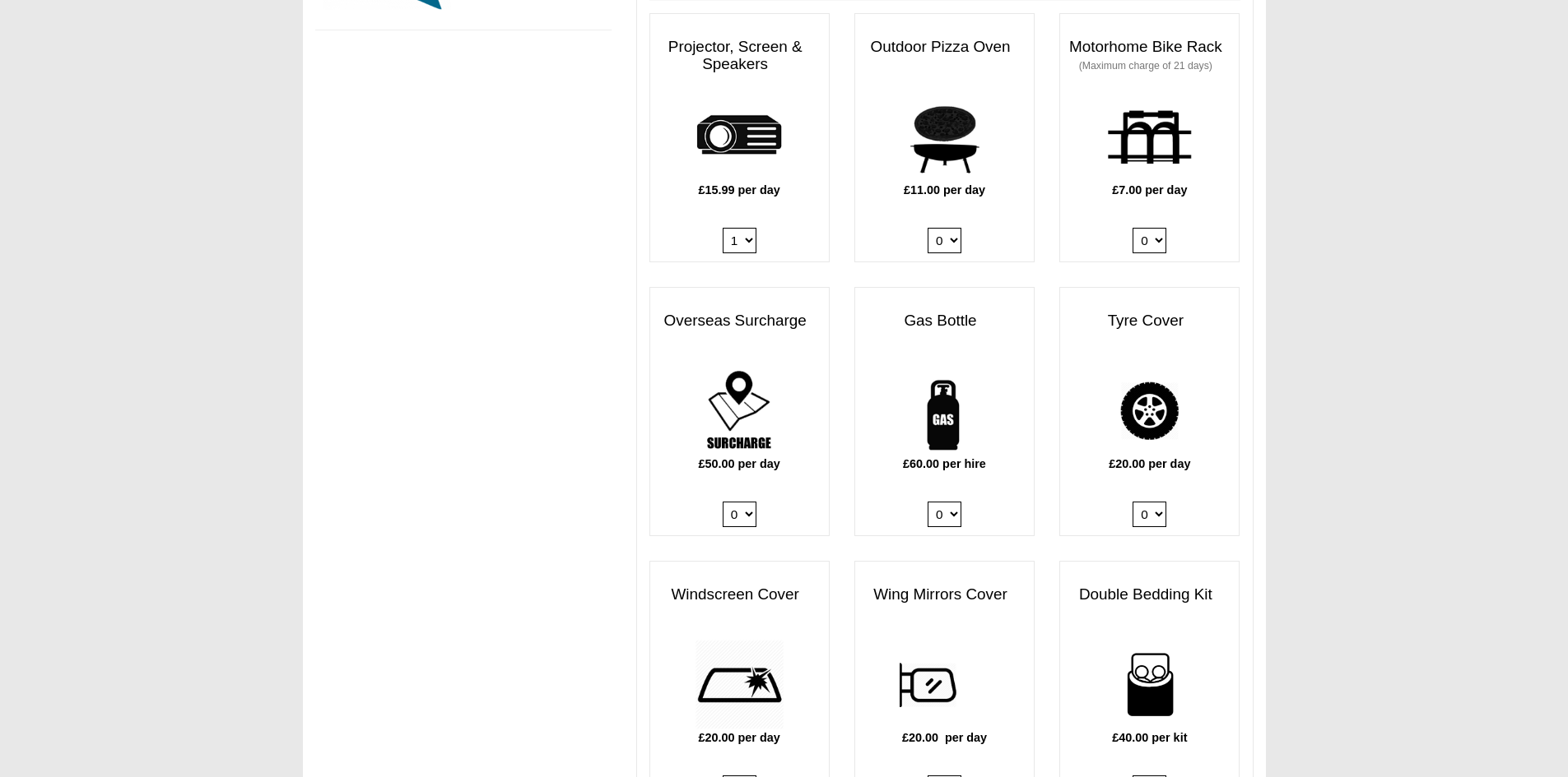
click at [1155, 502] on select "0 1" at bounding box center [1150, 514] width 34 height 25
select select "Tyre Cover @ 20.00 GBP per day."
click at [1133, 502] on select "0 1" at bounding box center [1150, 514] width 34 height 25
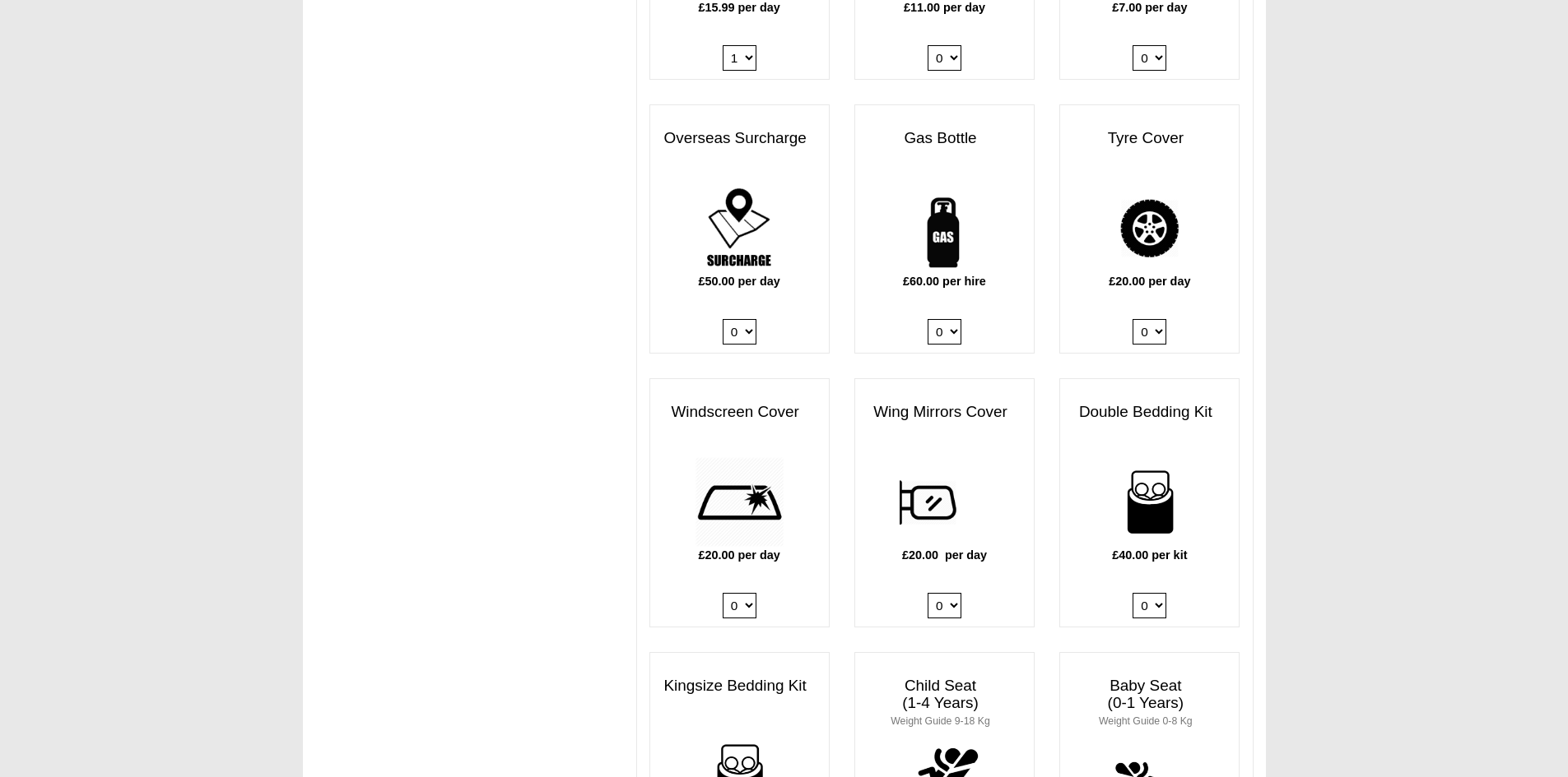
scroll to position [1101, 0]
click at [743, 592] on select "0 1" at bounding box center [739, 604] width 34 height 25
select select "Windscreen Cover @ 20.00 GBP per day."
click at [722, 591] on select "0 1" at bounding box center [739, 604] width 34 height 25
click at [960, 591] on select "0 1" at bounding box center [945, 604] width 34 height 25
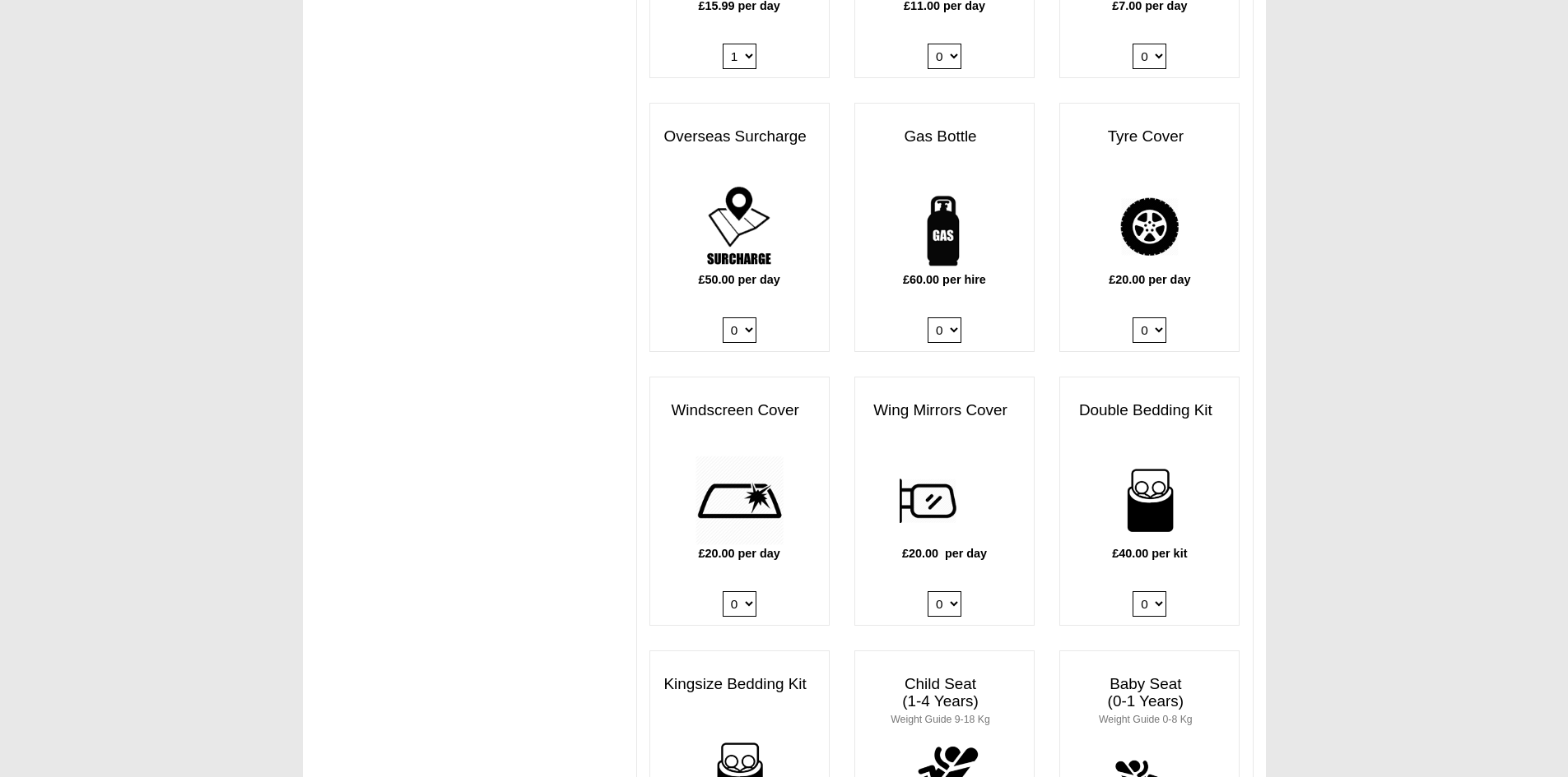
select select "Wing Mirrors Cover @ 20.00 GBP per day."
click at [928, 591] on select "0 1" at bounding box center [945, 604] width 34 height 25
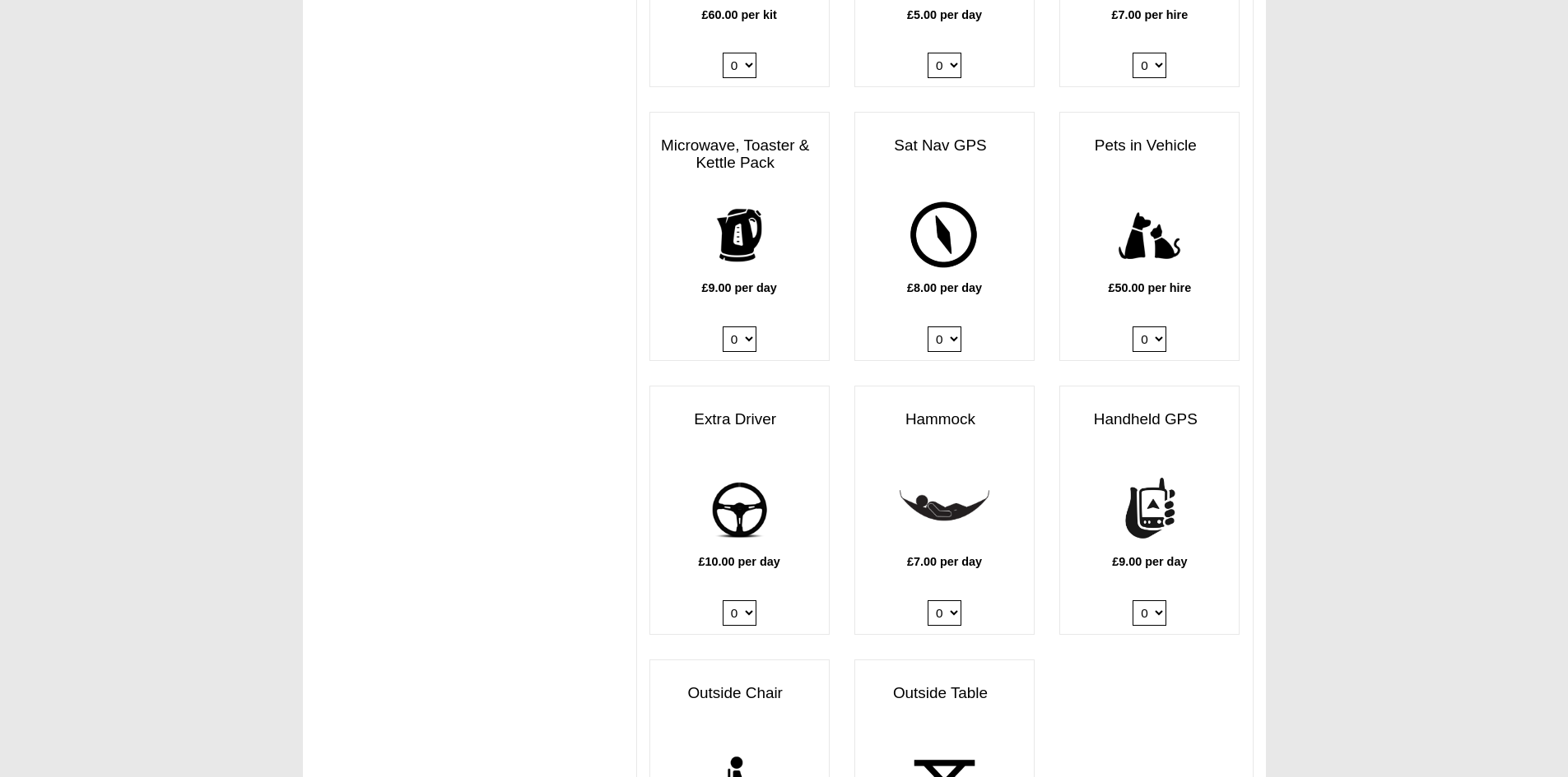
scroll to position [1923, 0]
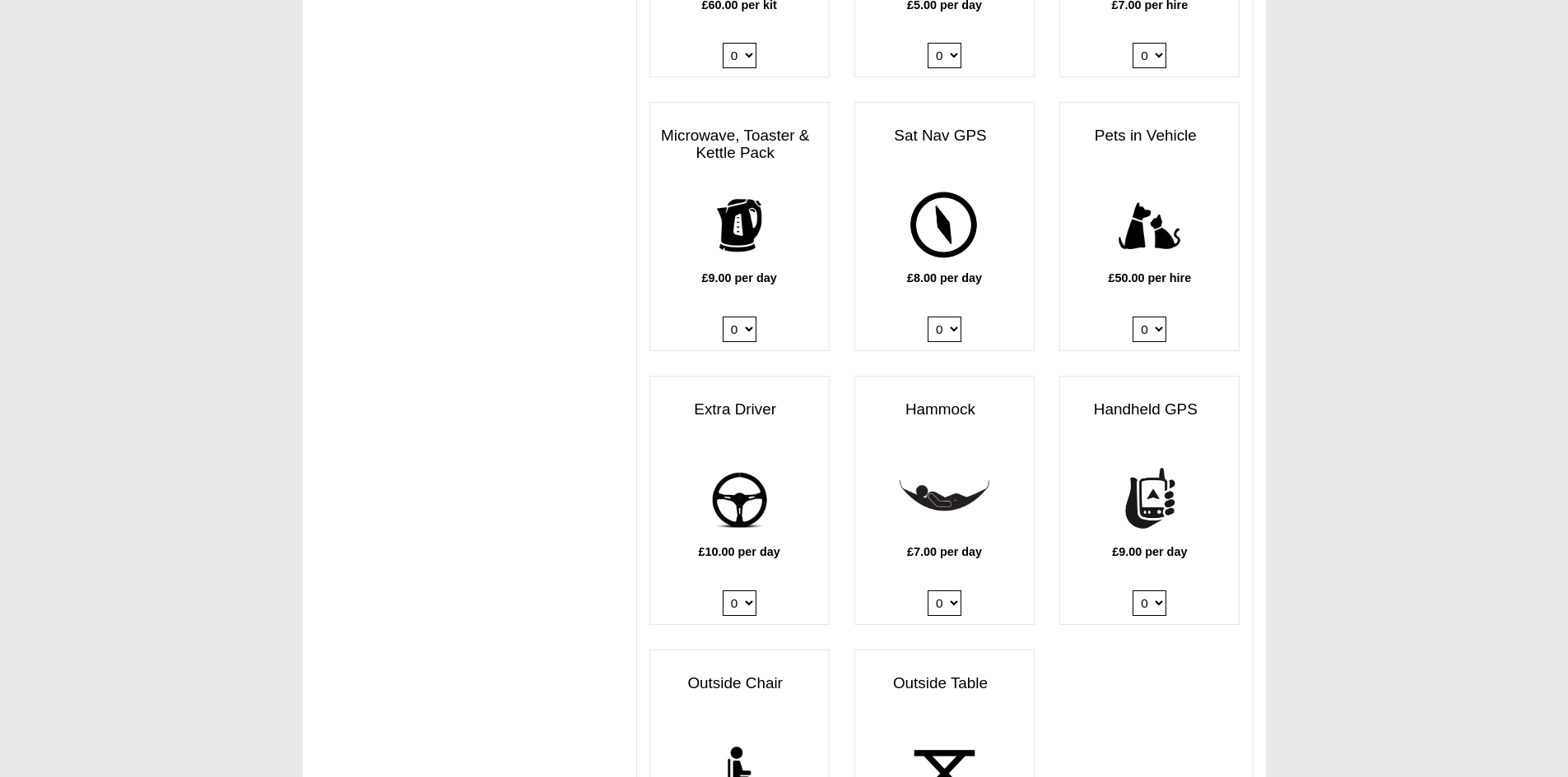
click at [740, 590] on select "0 1" at bounding box center [739, 603] width 34 height 25
select select "Extra Driver x QTY 1 @ 10.00 GBP per day."
click at [722, 590] on select "0 1" at bounding box center [739, 603] width 34 height 25
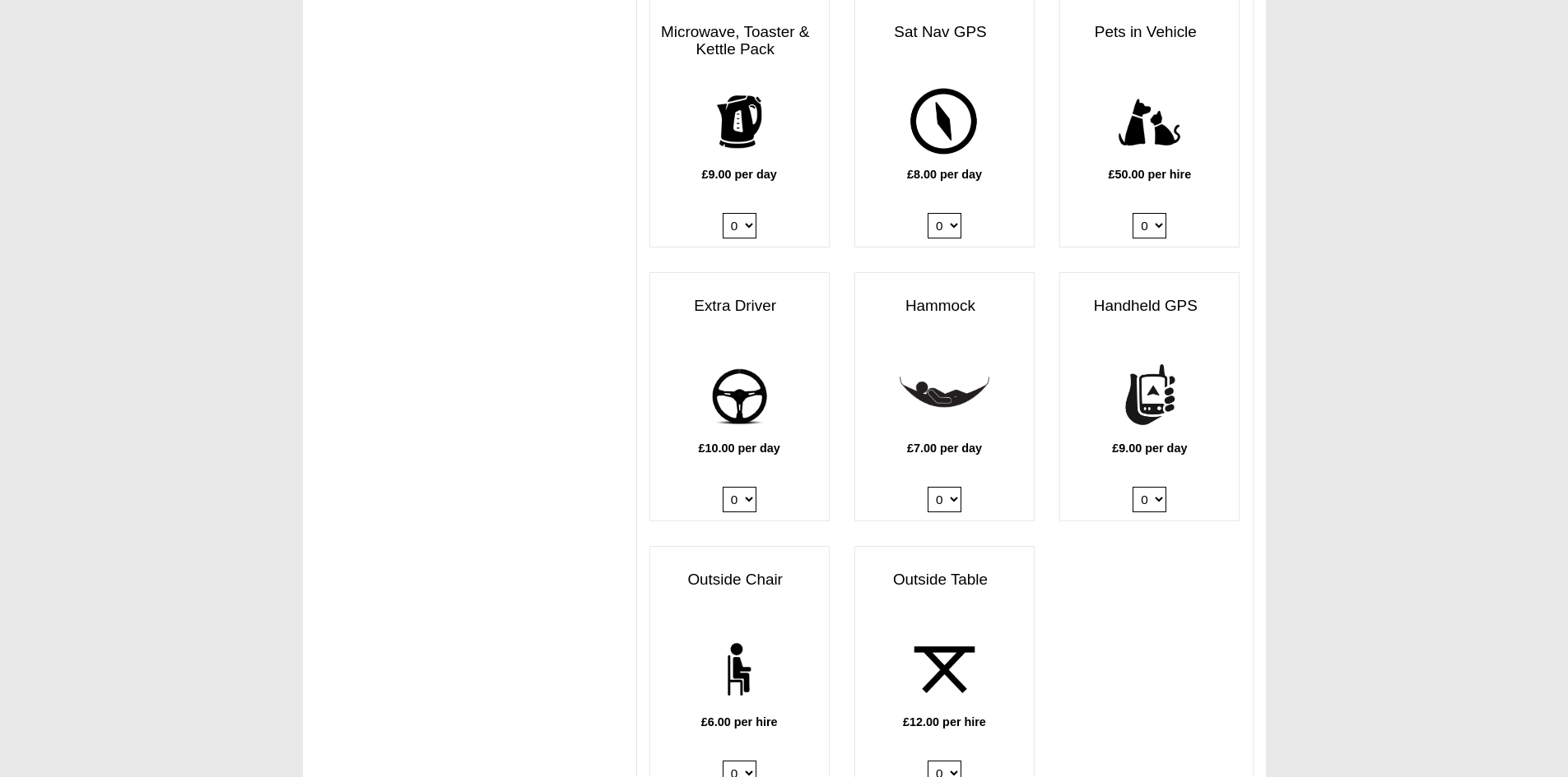
scroll to position [2253, 0]
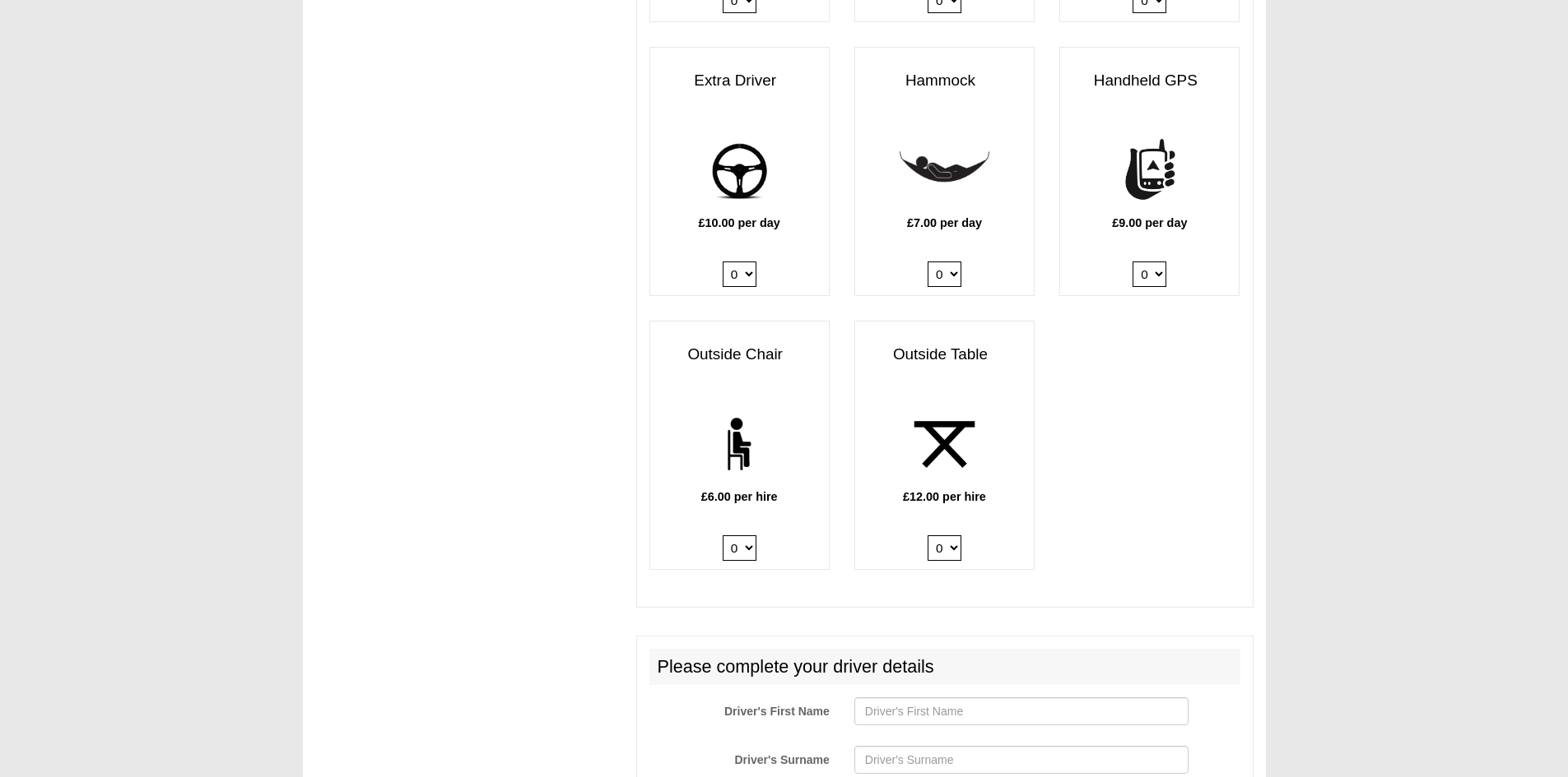
click at [746, 535] on select "0 1 2 3 4 5 6" at bounding box center [739, 548] width 34 height 25
select select "Outside Chair x QTY 2 @ 6.00 GBP per hire."
click at [722, 535] on select "0 1 2 3 4 5 6" at bounding box center [739, 548] width 34 height 25
click at [938, 535] on select "0 1 2" at bounding box center [945, 548] width 34 height 25
select select "Outside Table x QTY 2 @ 12.00 GBP per hire."
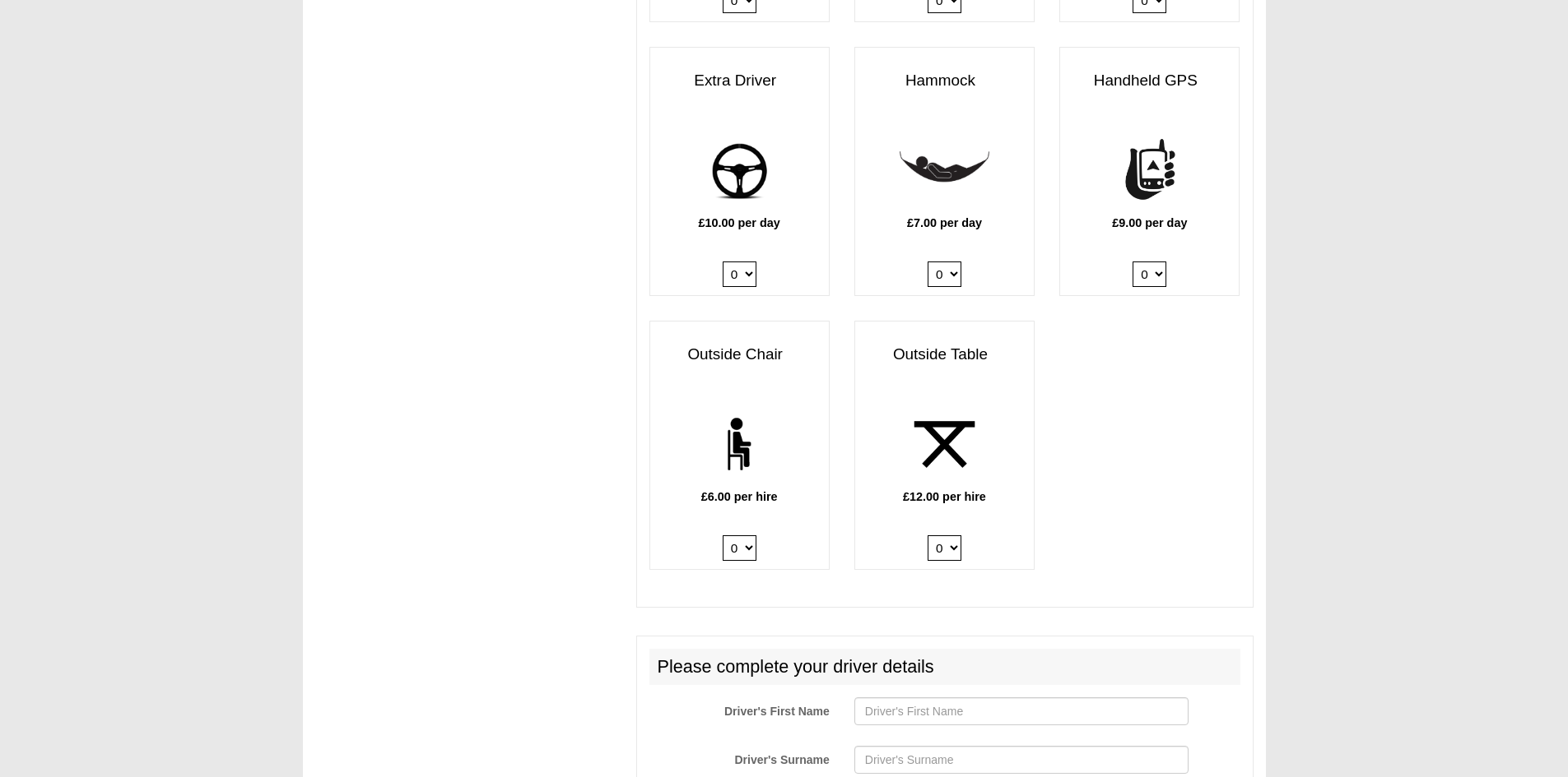
click at [928, 535] on select "0 1 2" at bounding box center [945, 548] width 34 height 25
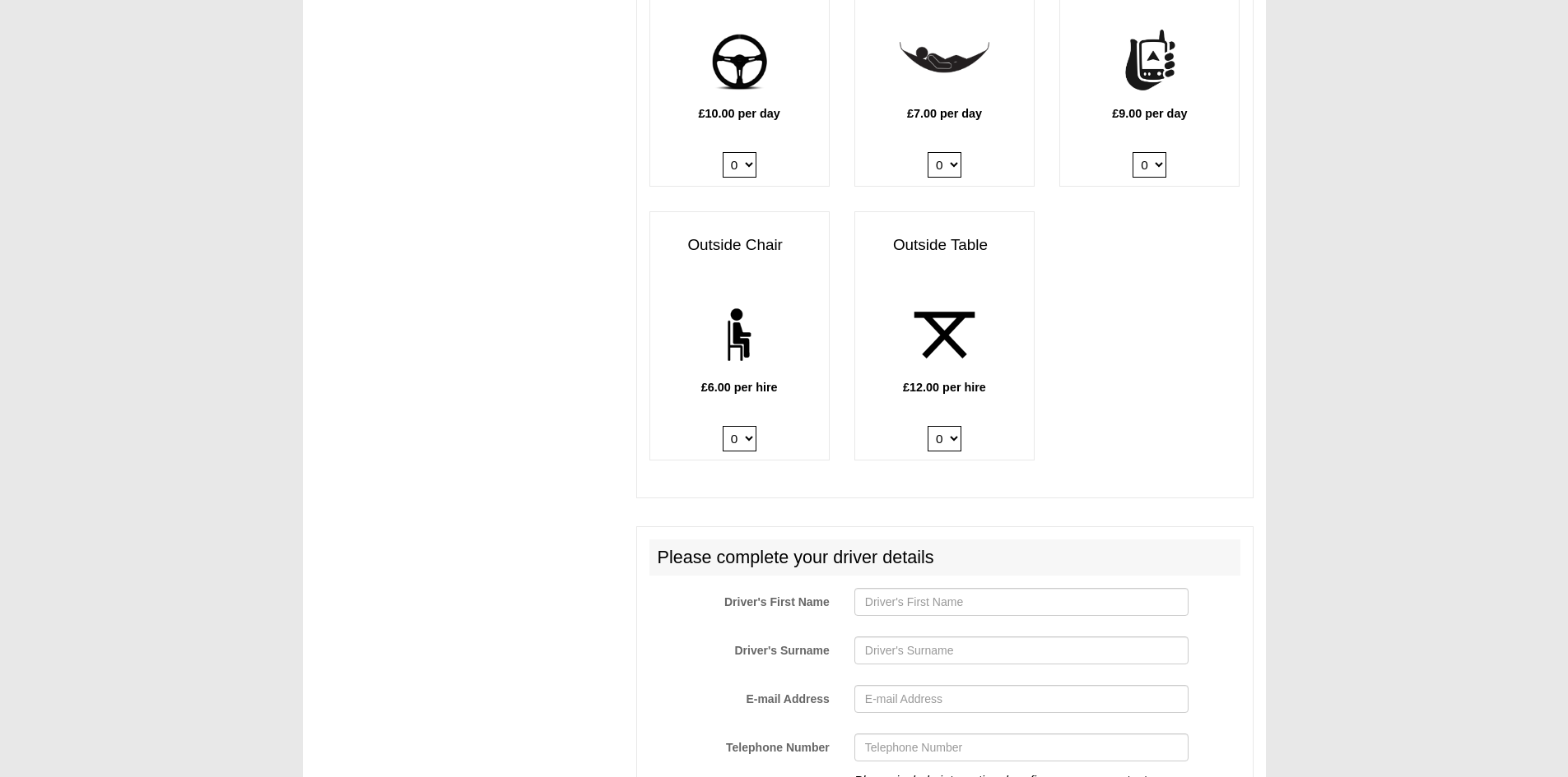
scroll to position [2664, 0]
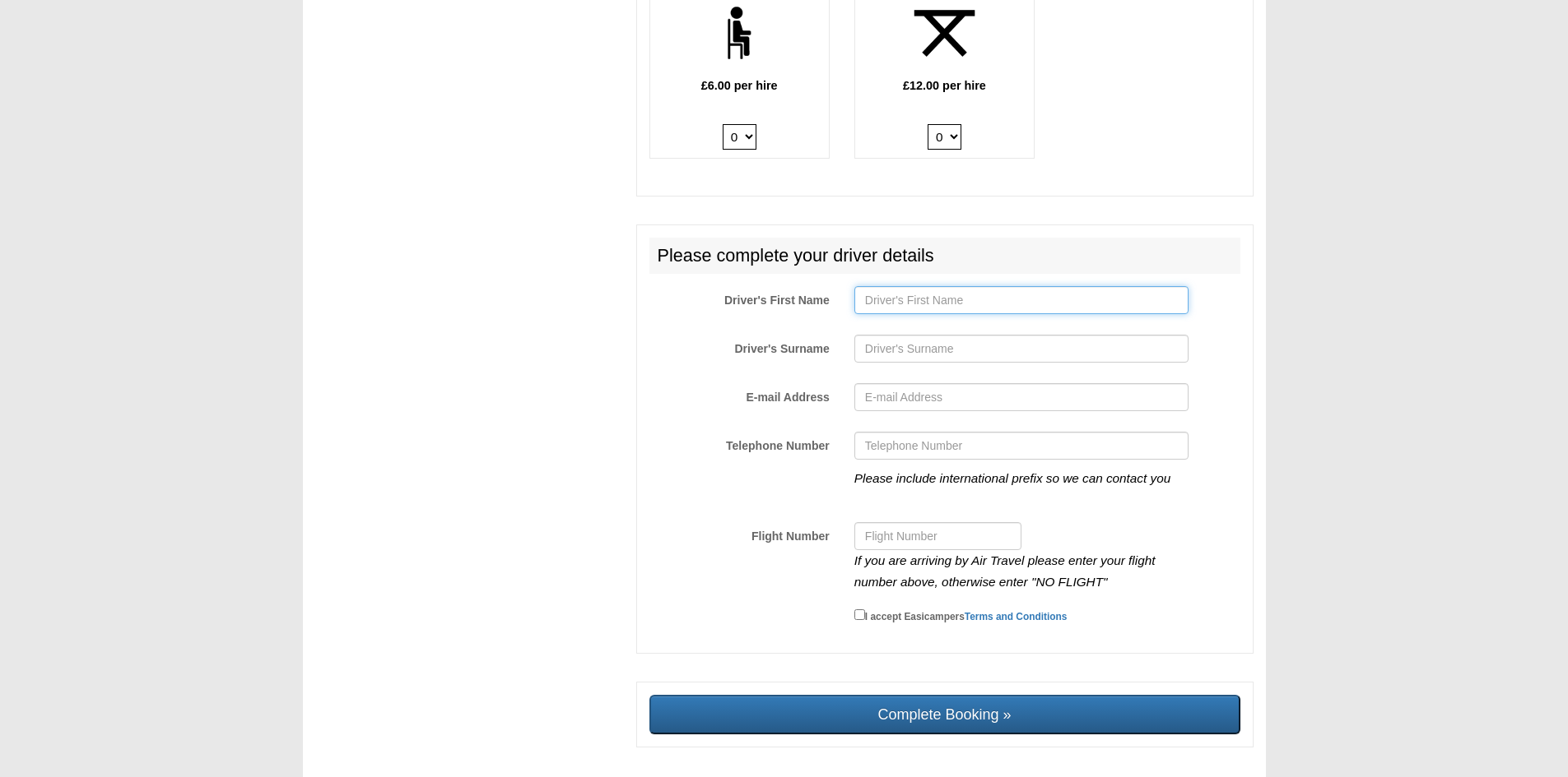
click at [873, 286] on input "Driver's First Name" at bounding box center [1021, 300] width 334 height 28
type input "Happy"
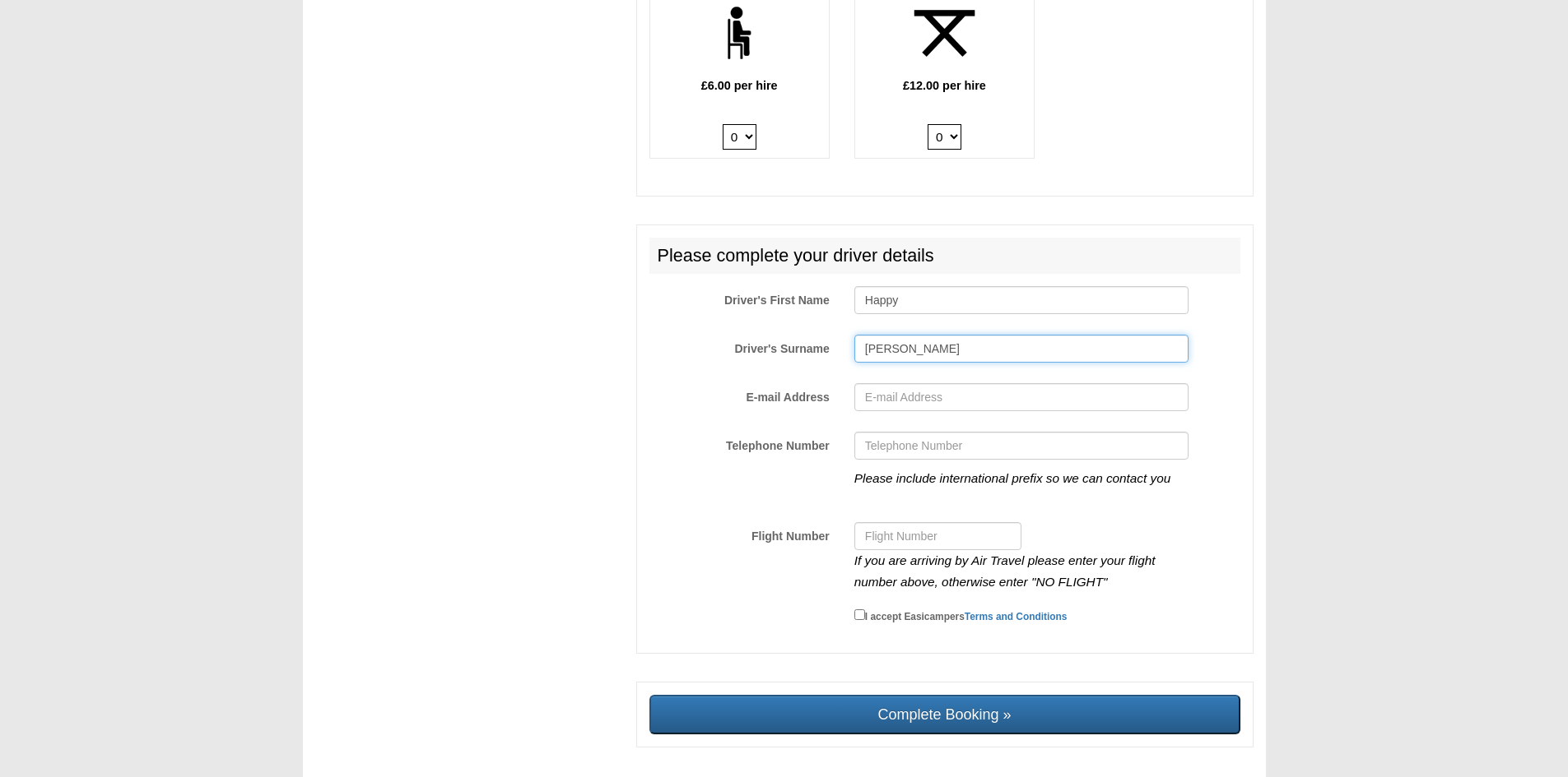
type input "[PERSON_NAME]"
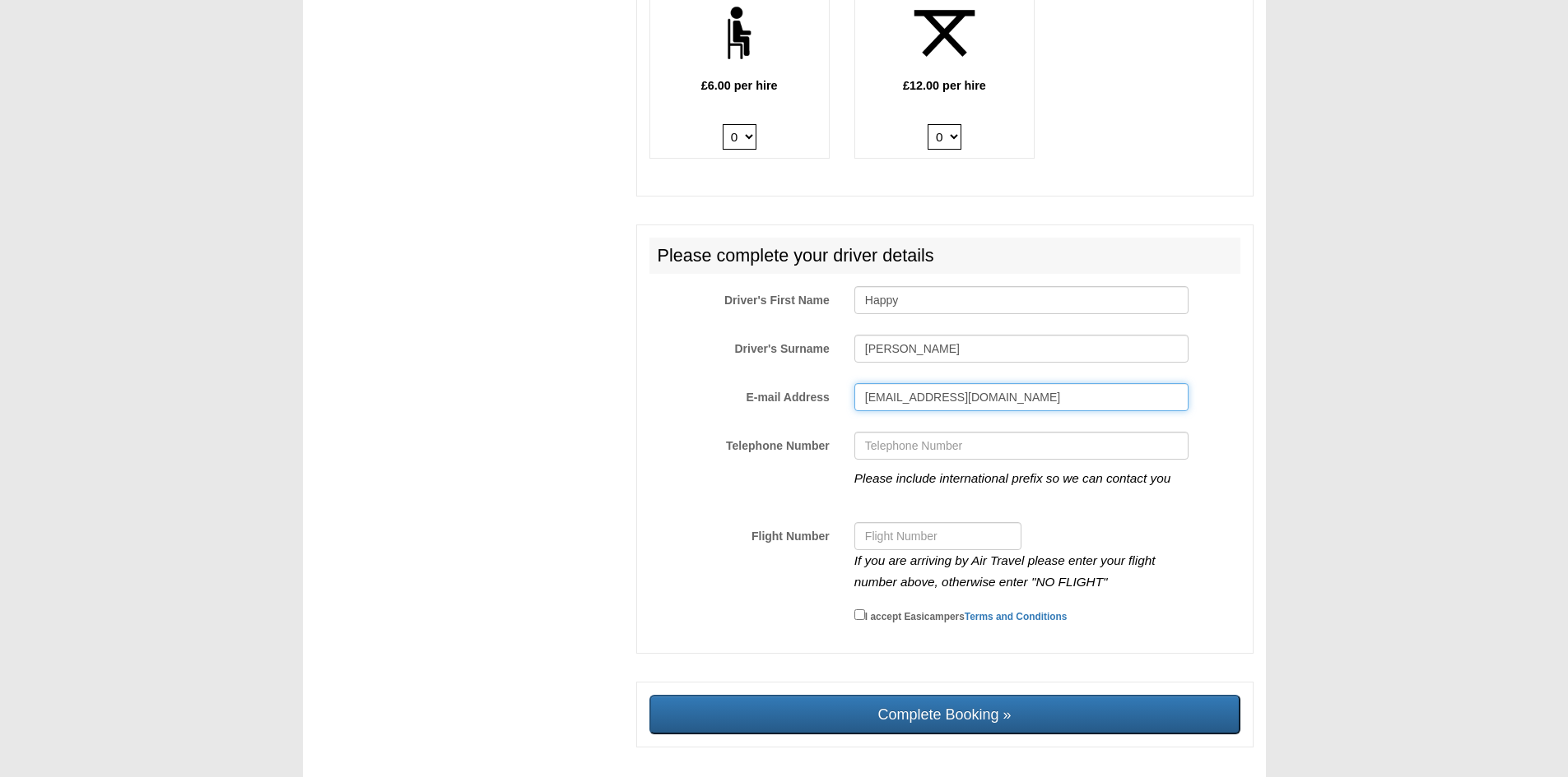
click at [1029, 384] on input "[EMAIL_ADDRESS][DOMAIN_NAME]" at bounding box center [1021, 397] width 334 height 28
type input "[EMAIL_ADDRESS][DOMAIN_NAME]"
click at [1113, 522] on div "If you are arriving by Air Travel please enter your flight number above, otherw…" at bounding box center [1021, 557] width 359 height 70
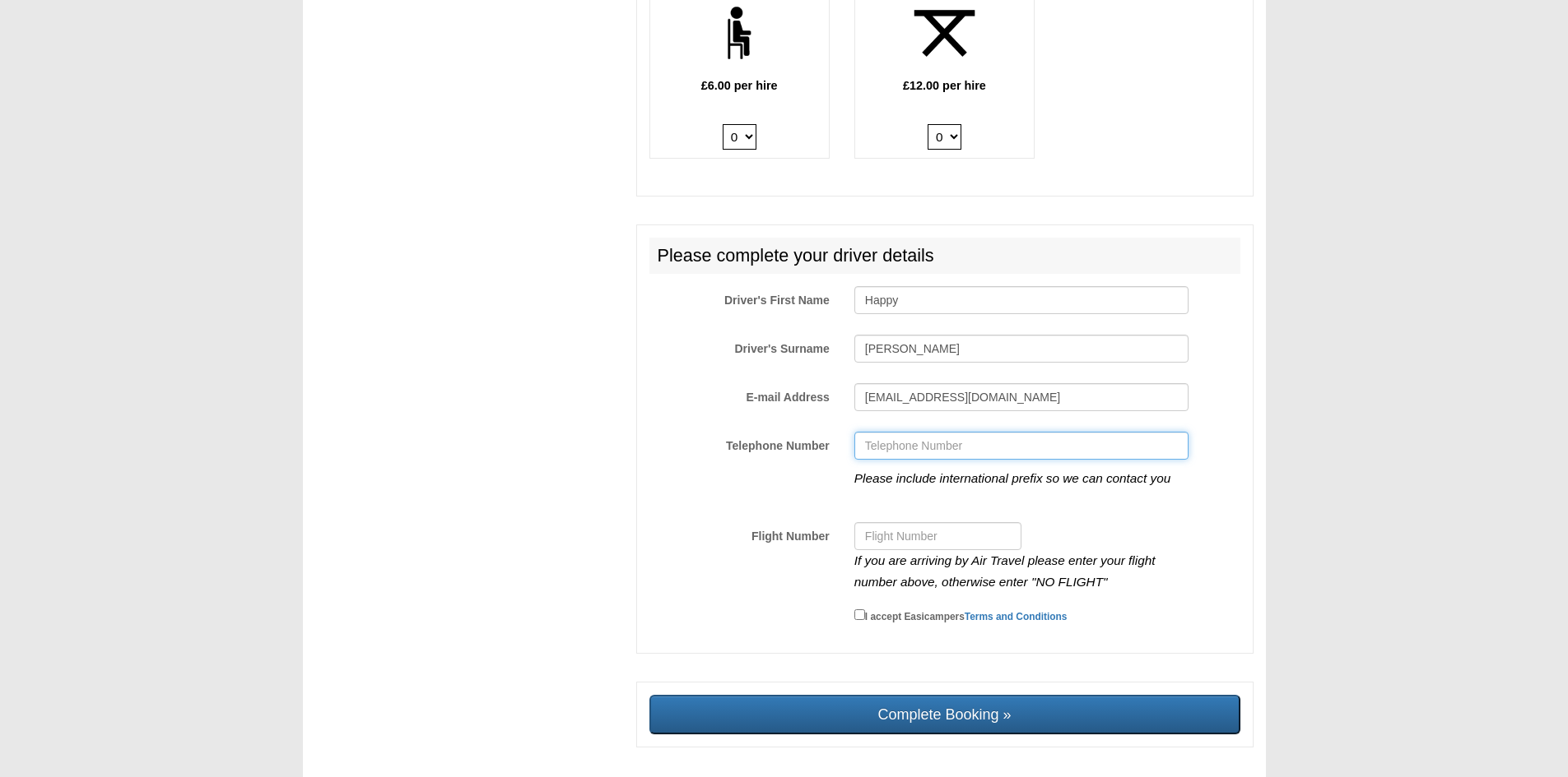
click at [968, 432] on input "Telephone Number" at bounding box center [1021, 446] width 334 height 28
type input "07745987654"
click at [946, 522] on input "Flight Number" at bounding box center [937, 536] width 167 height 28
type input "No Flight"
click at [861, 610] on input "I accept Easicampers Terms and Conditions" at bounding box center [859, 615] width 10 height 10
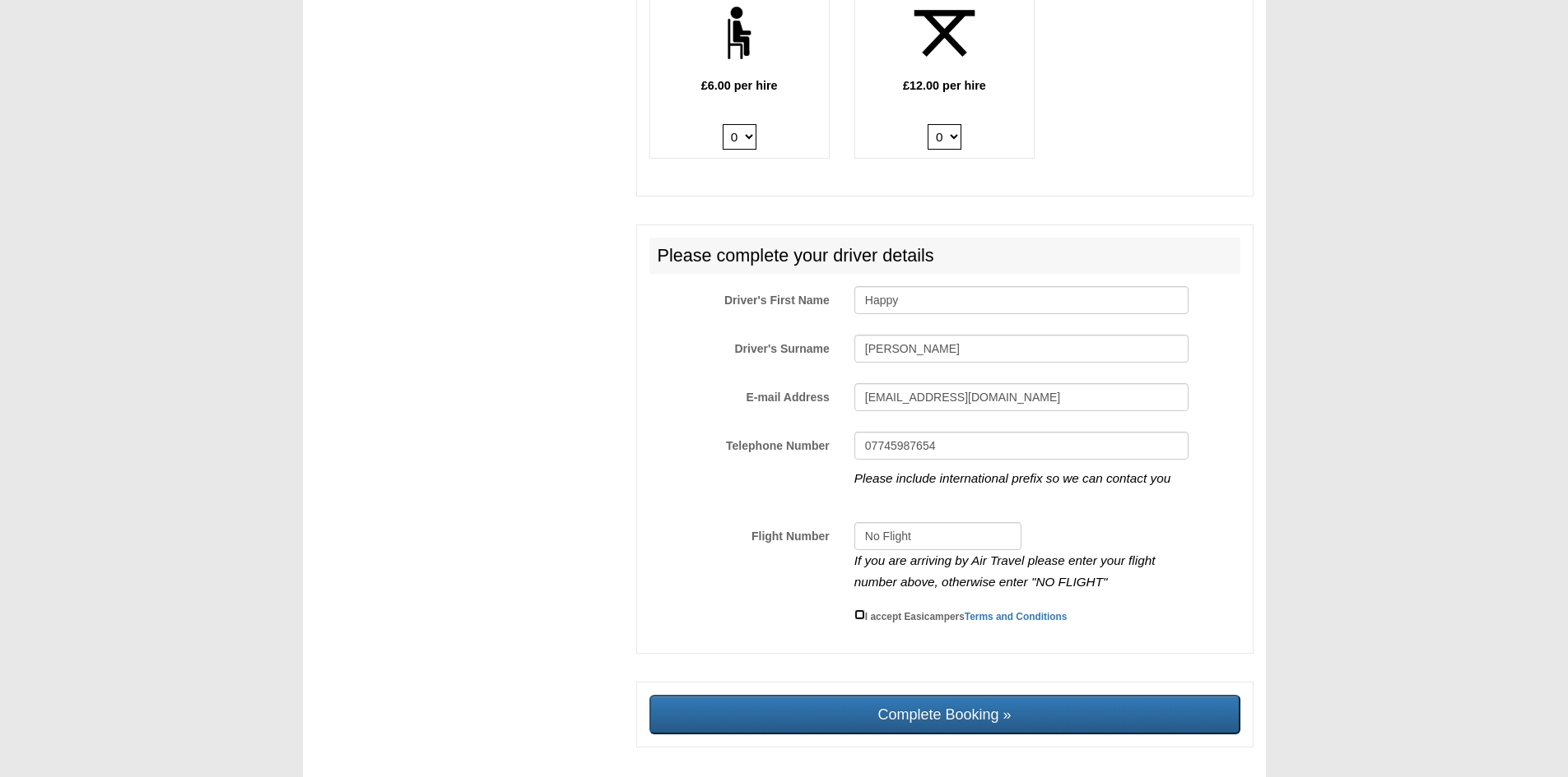
checkbox input "true"
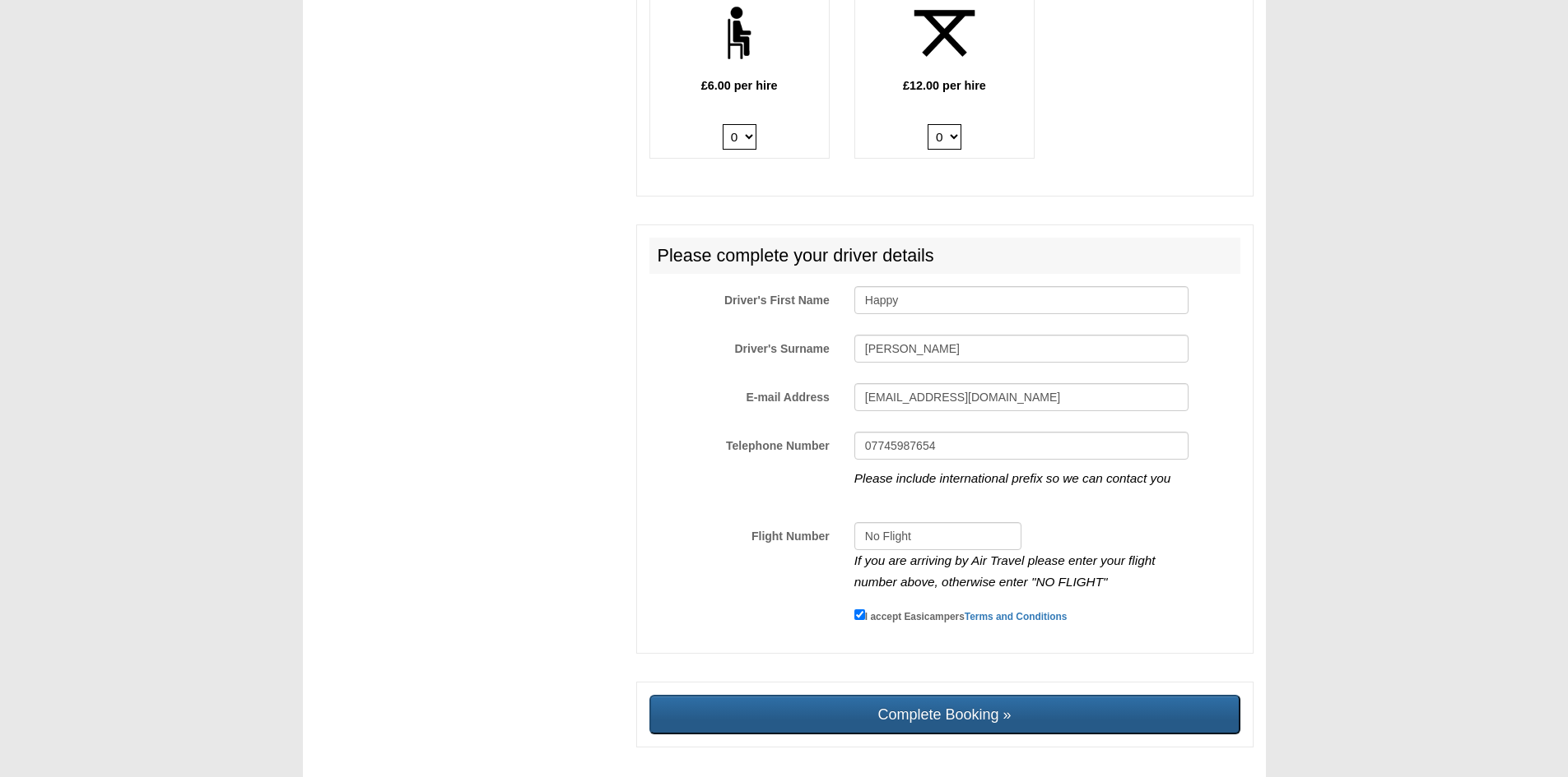
click at [997, 701] on input "Complete Booking »" at bounding box center [945, 715] width 591 height 39
type input "Sending, please wait..."
